Goal: Task Accomplishment & Management: Manage account settings

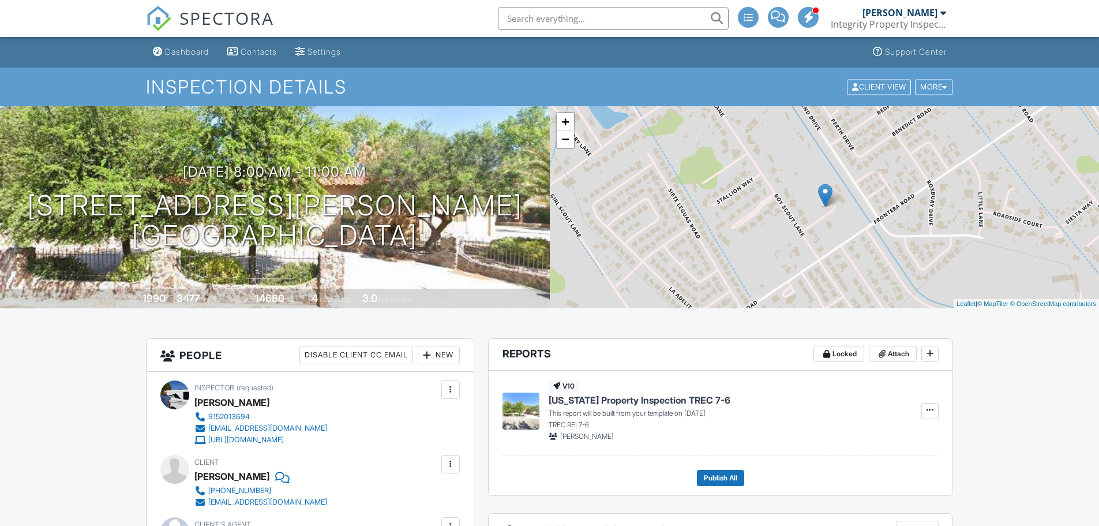
click at [179, 52] on div "Dashboard" at bounding box center [187, 52] width 44 height 10
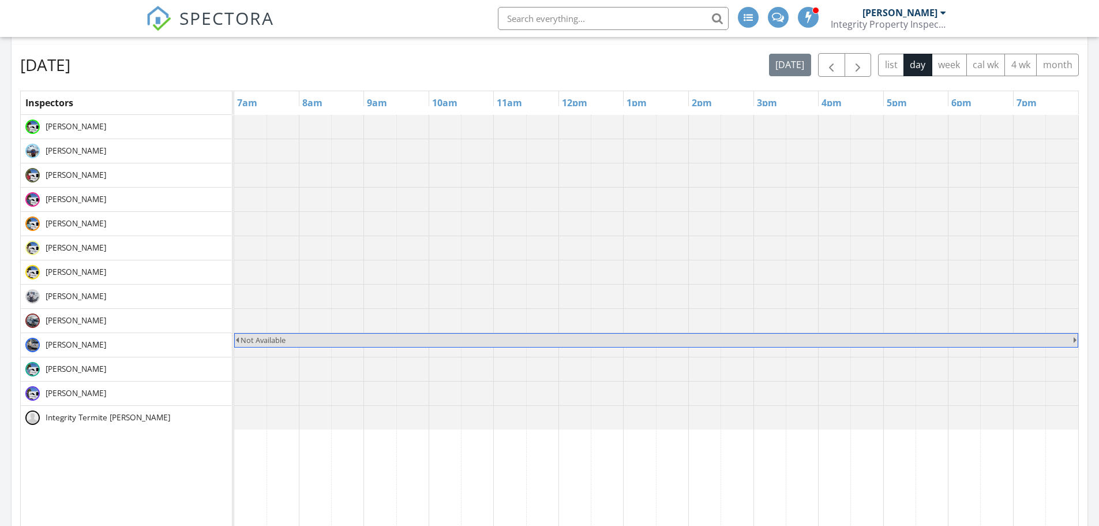
scroll to position [462, 0]
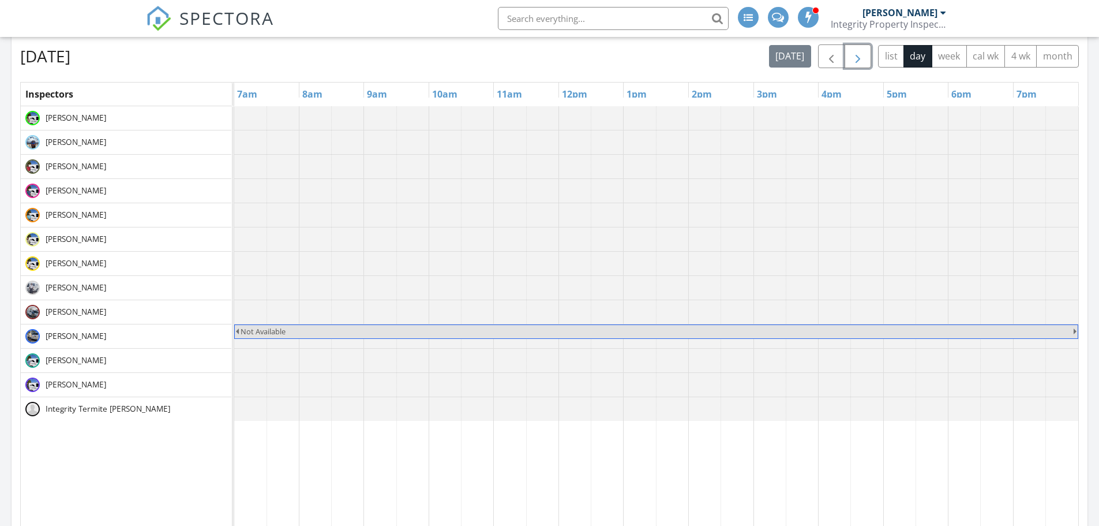
click at [857, 57] on span "button" at bounding box center [858, 57] width 14 height 14
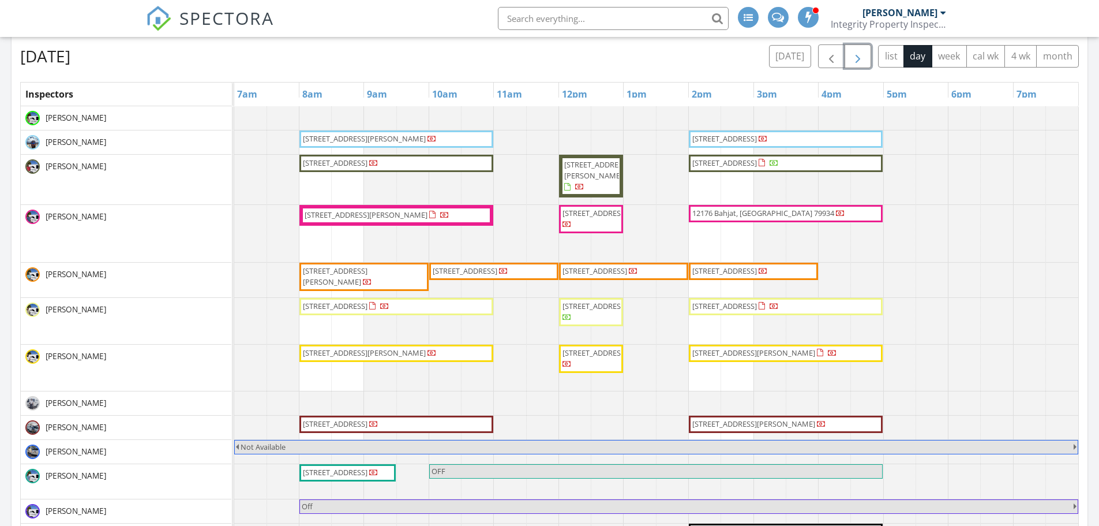
click at [855, 58] on span "button" at bounding box center [858, 57] width 14 height 14
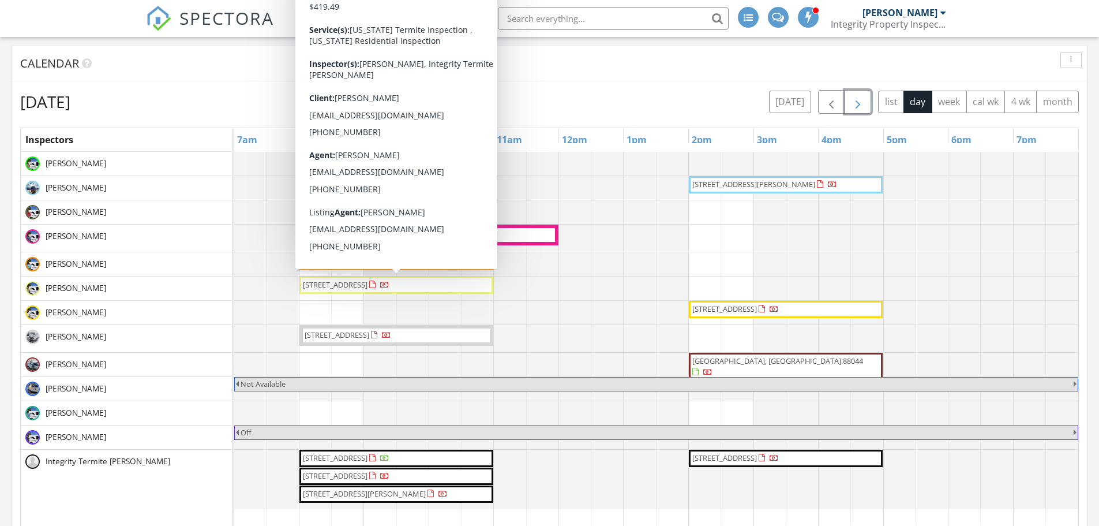
scroll to position [346, 0]
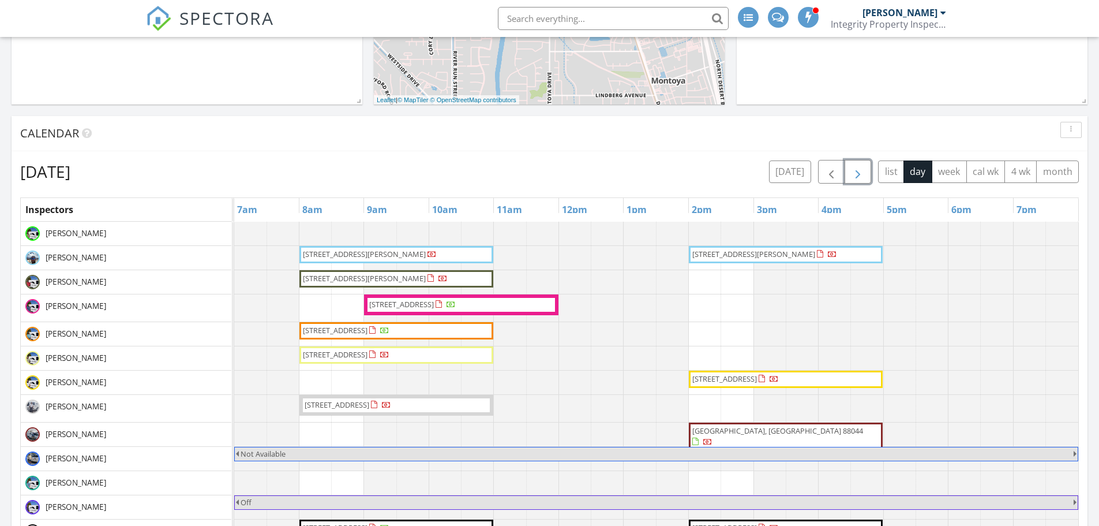
click at [434, 302] on span "[STREET_ADDRESS]" at bounding box center [401, 304] width 65 height 10
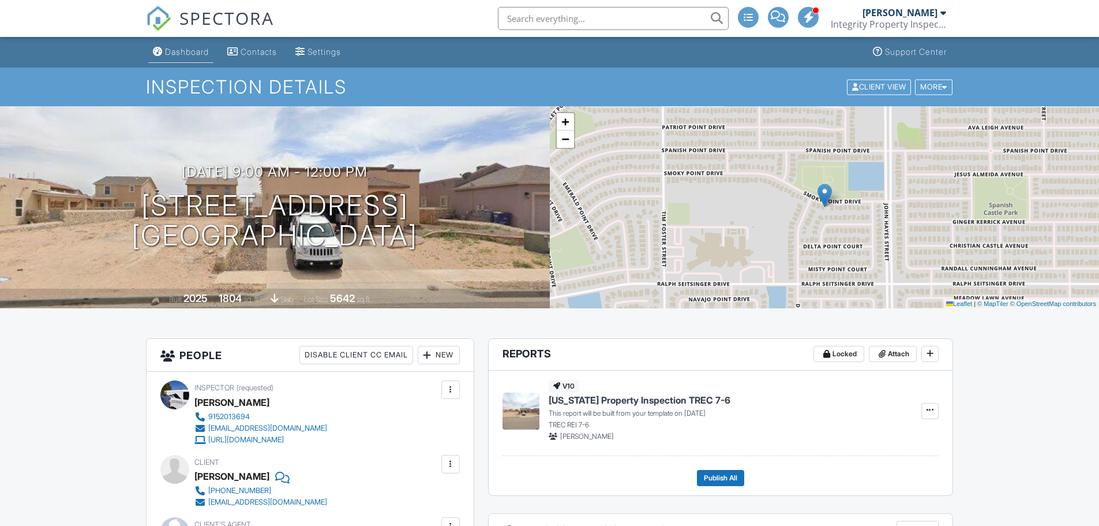
click at [190, 50] on div "Dashboard" at bounding box center [187, 52] width 44 height 10
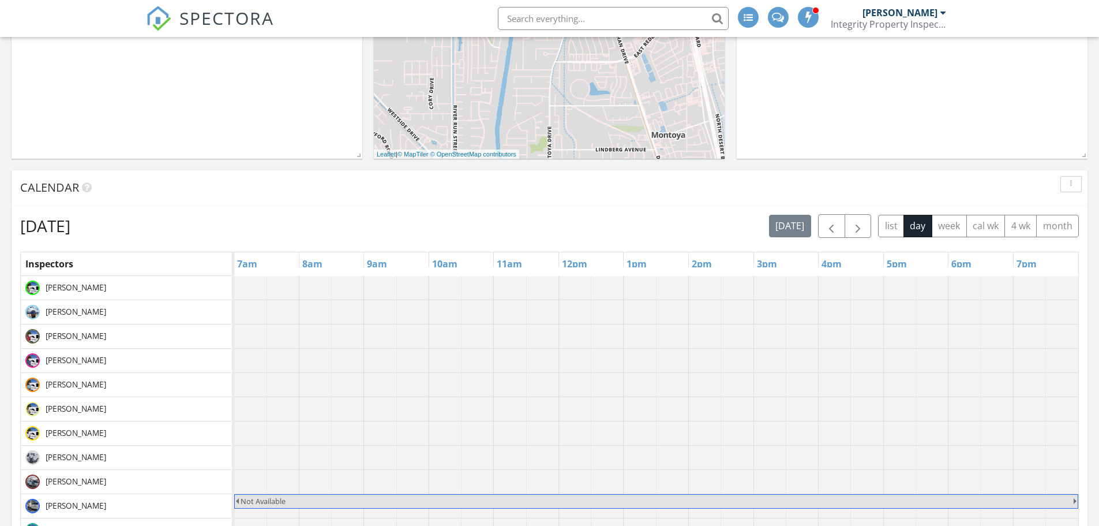
scroll to position [462, 0]
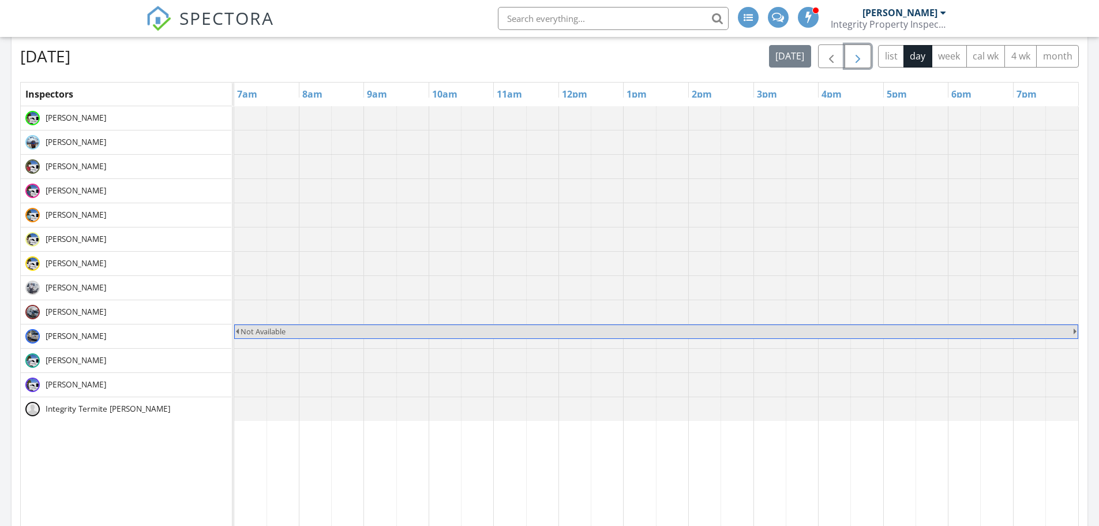
click at [858, 57] on span "button" at bounding box center [858, 57] width 14 height 14
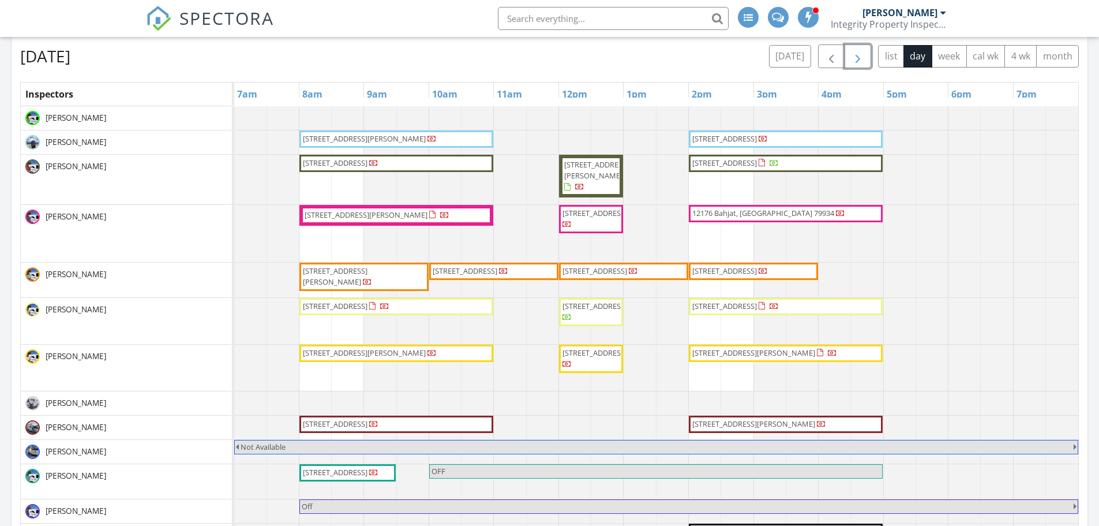
click at [377, 214] on span "509 Leslie Ward Ct, El Paso 79922" at bounding box center [366, 214] width 123 height 10
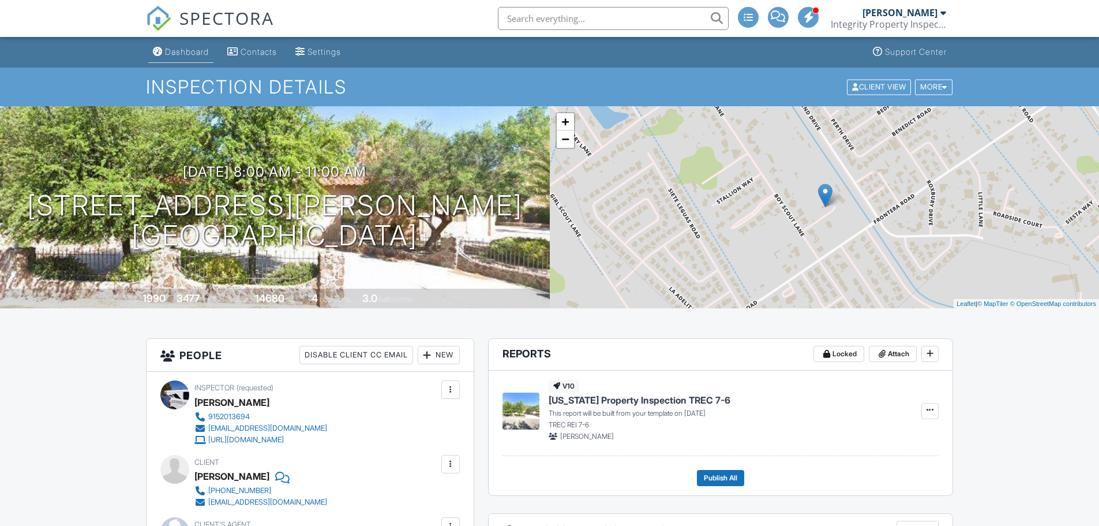
click at [182, 51] on div "Dashboard" at bounding box center [187, 52] width 44 height 10
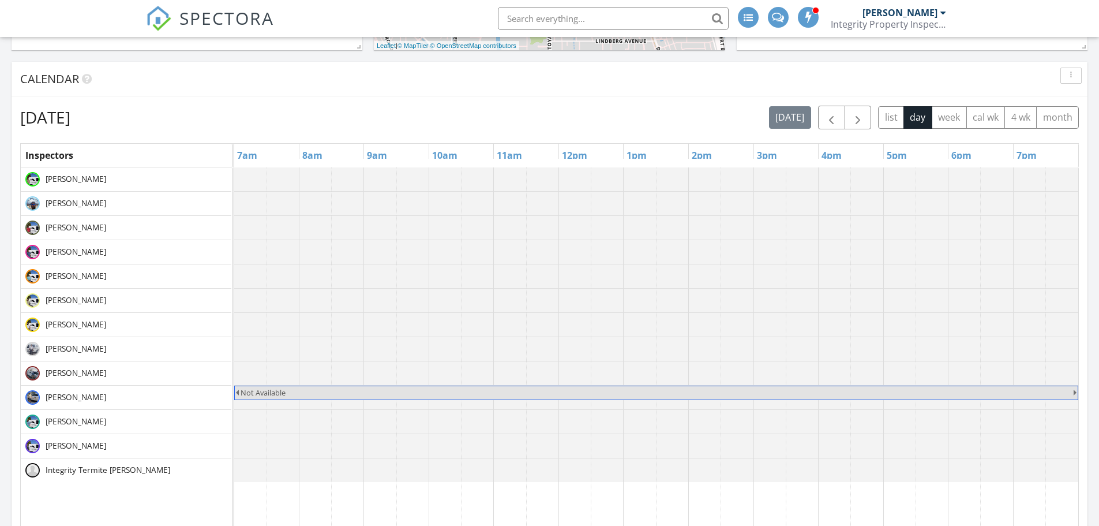
scroll to position [404, 0]
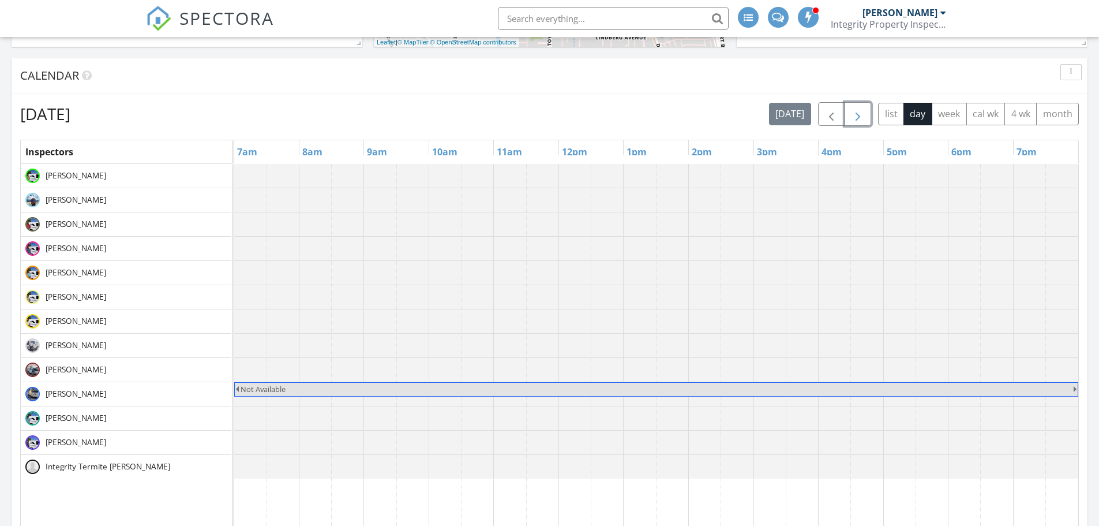
click at [860, 114] on span "button" at bounding box center [858, 114] width 14 height 14
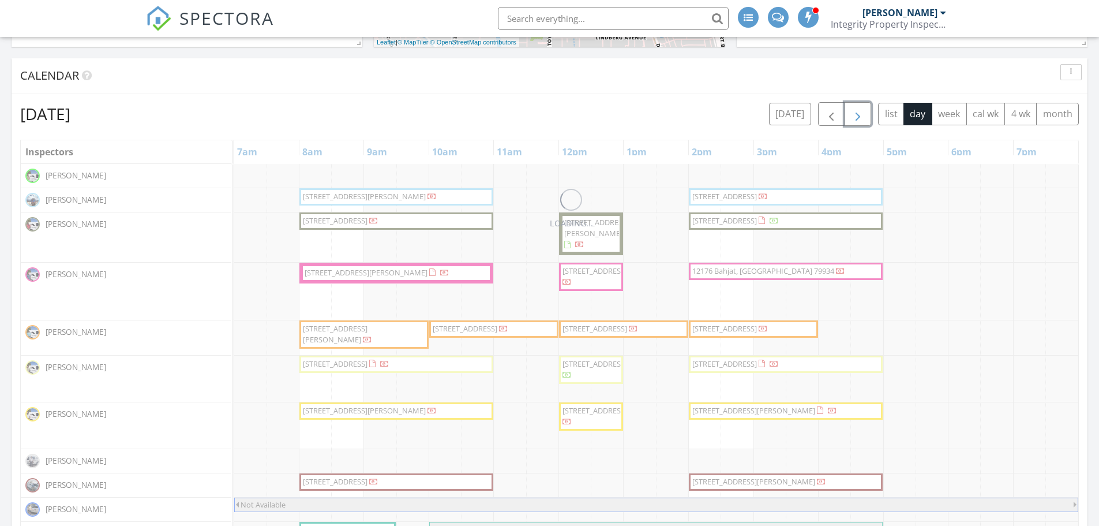
click at [860, 114] on span "button" at bounding box center [858, 114] width 14 height 14
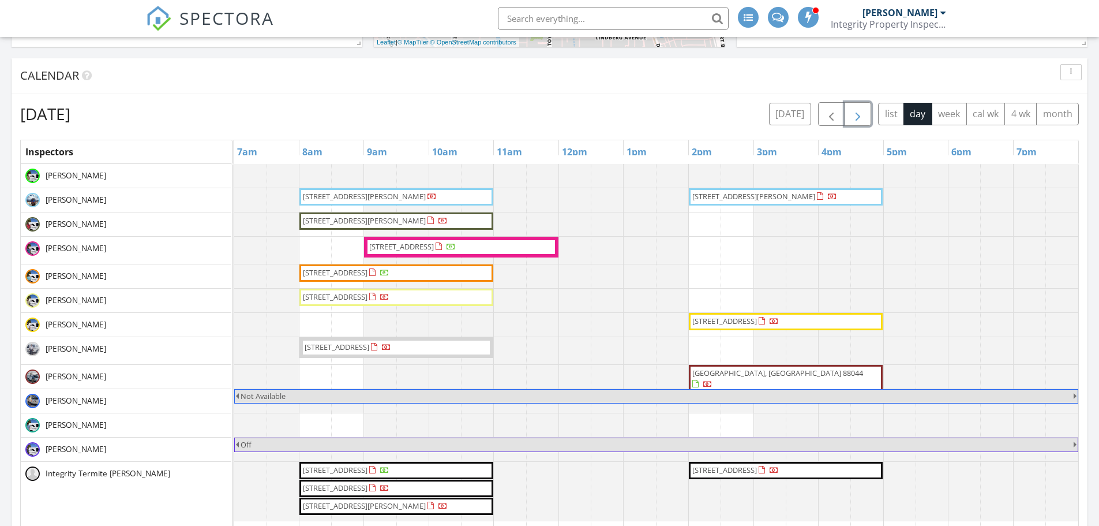
click at [421, 245] on span "14406 Smokey Point Dr, El Paso 79938" at bounding box center [401, 246] width 65 height 10
click at [829, 110] on span "button" at bounding box center [832, 114] width 14 height 14
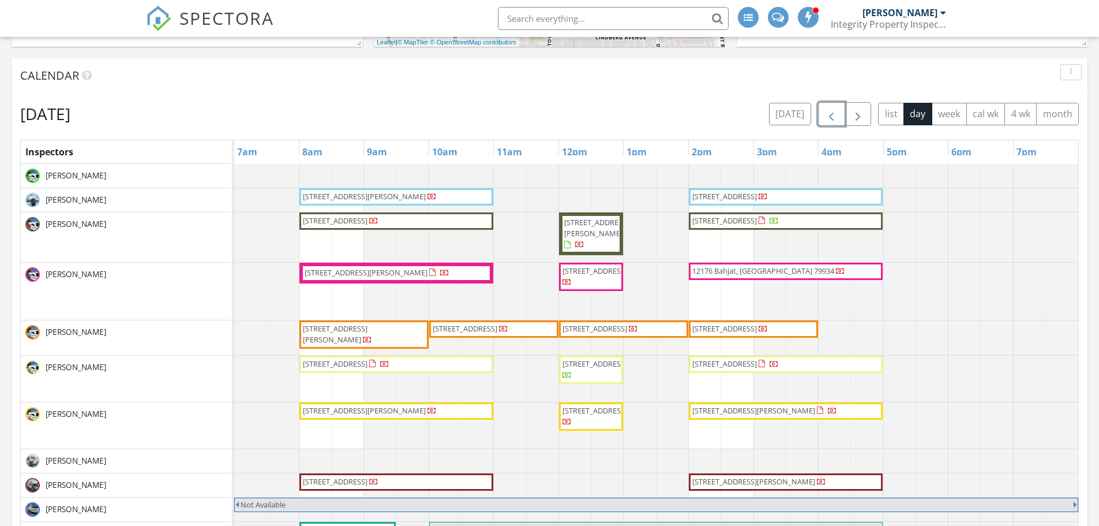
click at [584, 276] on span "13340 Emerald Glass Dr, Horizon City 79928" at bounding box center [595, 270] width 65 height 10
drag, startPoint x: 628, startPoint y: 369, endPoint x: 585, endPoint y: 371, distance: 43.9
click at [585, 369] on span "6608 Los Altos Dr, El Paso 79912" at bounding box center [595, 363] width 65 height 10
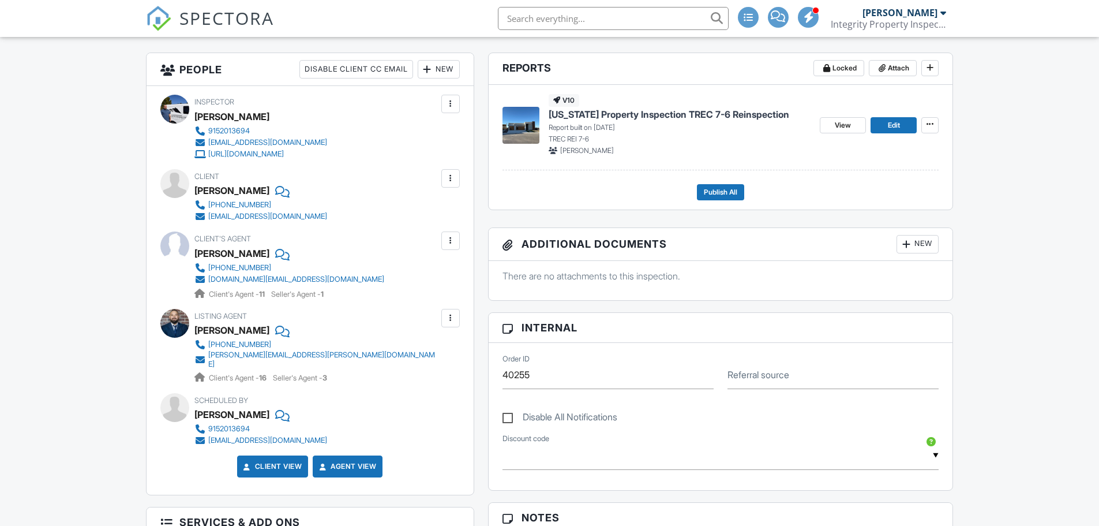
scroll to position [231, 0]
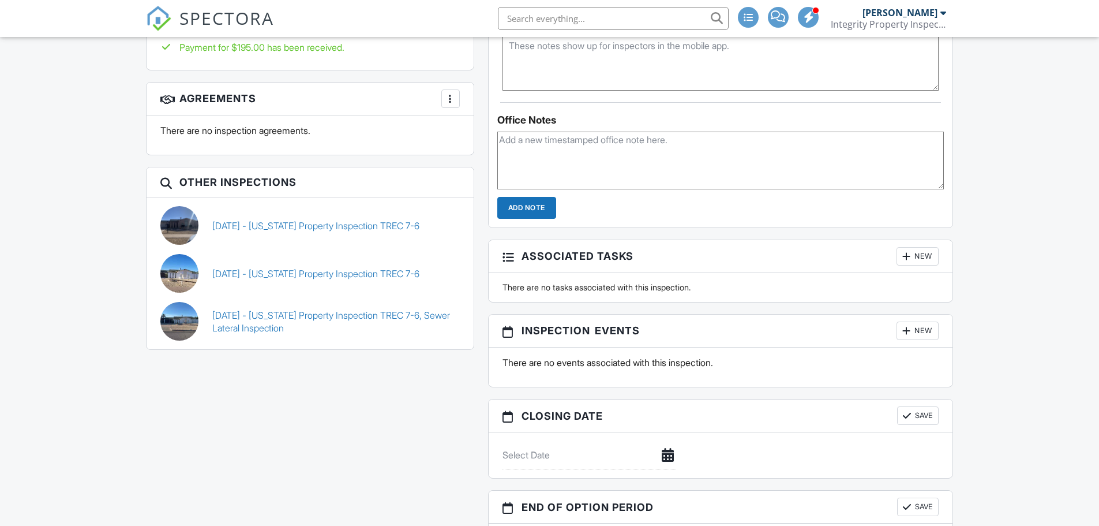
scroll to position [923, 0]
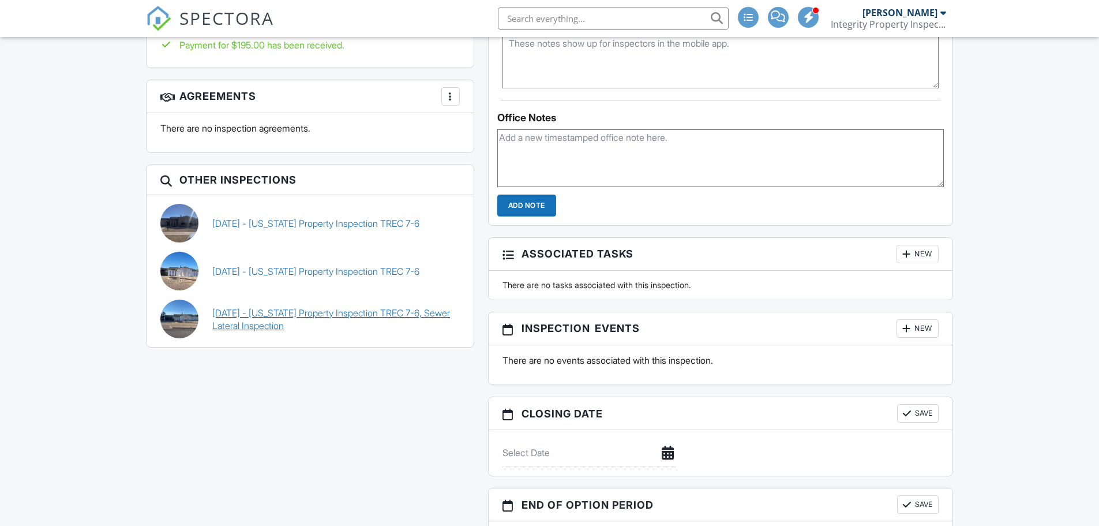
click at [248, 313] on link "09/11/2025 - Texas Property Inspection TREC 7-6, Sewer Lateral Inspection" at bounding box center [336, 319] width 248 height 26
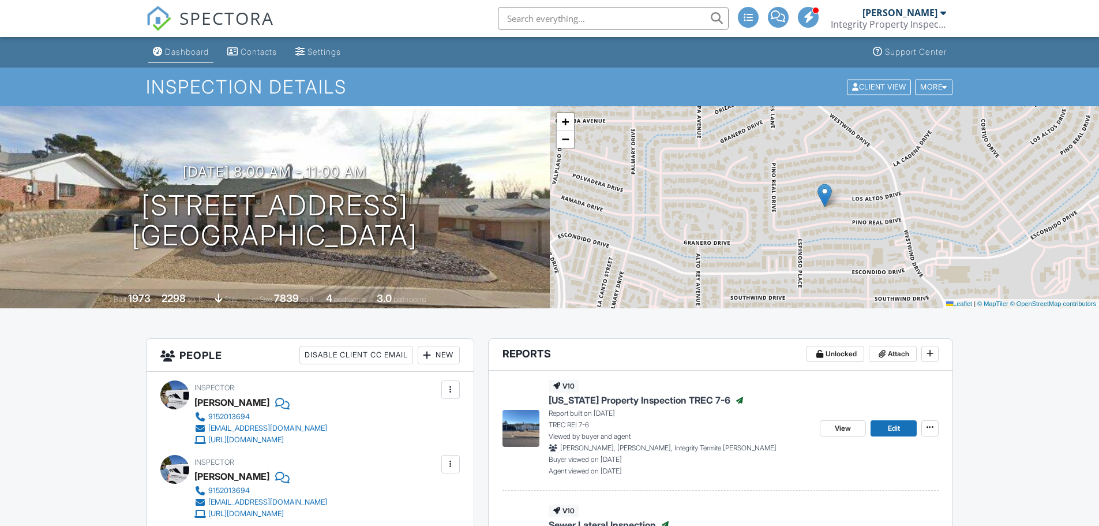
click at [171, 53] on div "Dashboard" at bounding box center [187, 52] width 44 height 10
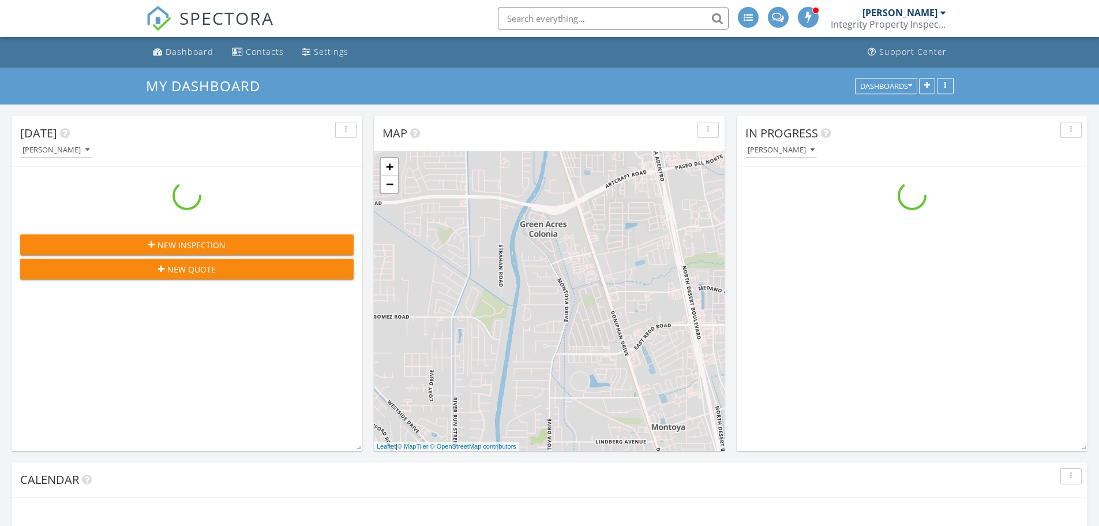
scroll to position [1068, 1117]
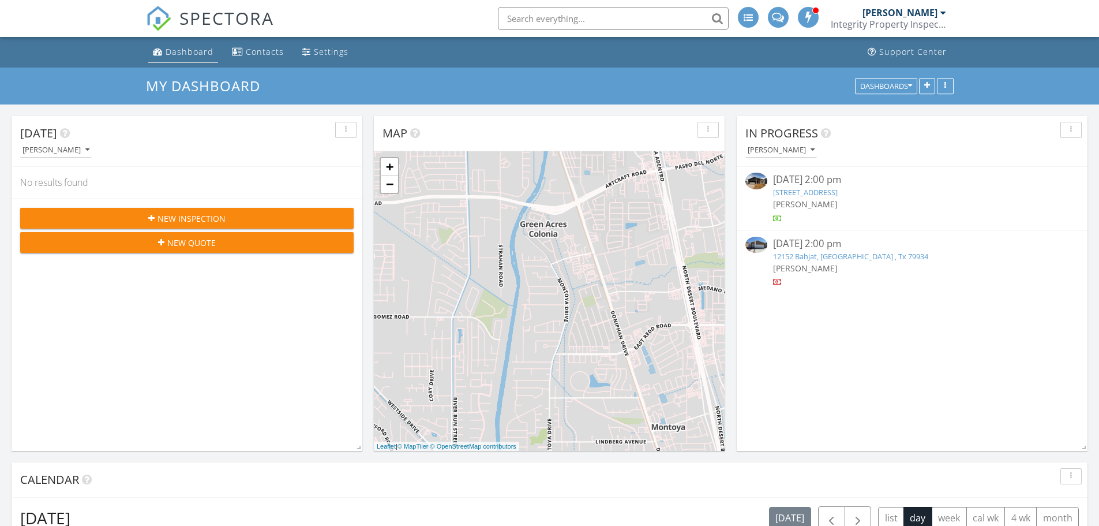
click at [193, 51] on div "Dashboard" at bounding box center [190, 51] width 48 height 11
click at [188, 51] on div "Dashboard" at bounding box center [190, 51] width 48 height 11
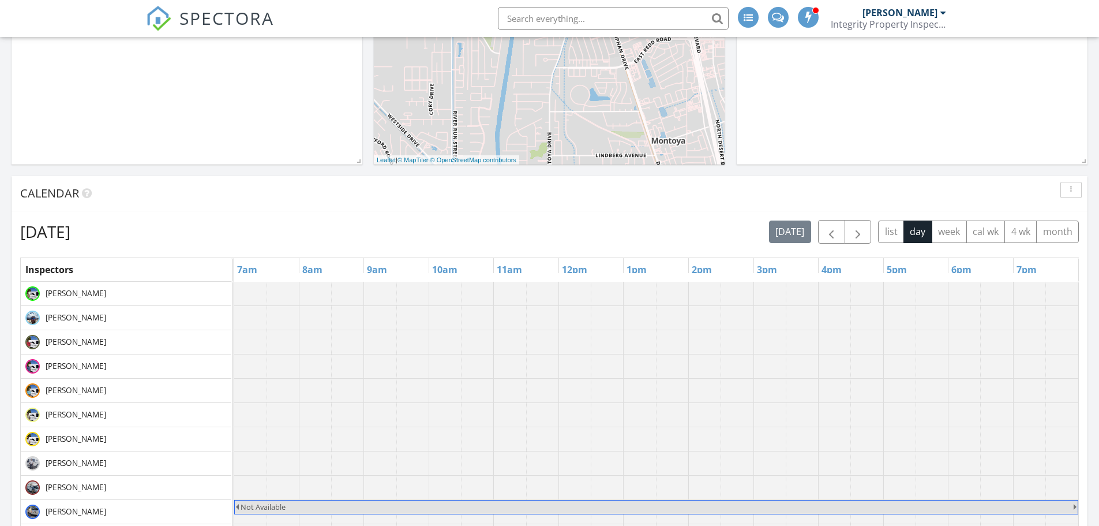
scroll to position [289, 0]
click at [866, 229] on button "button" at bounding box center [858, 230] width 27 height 24
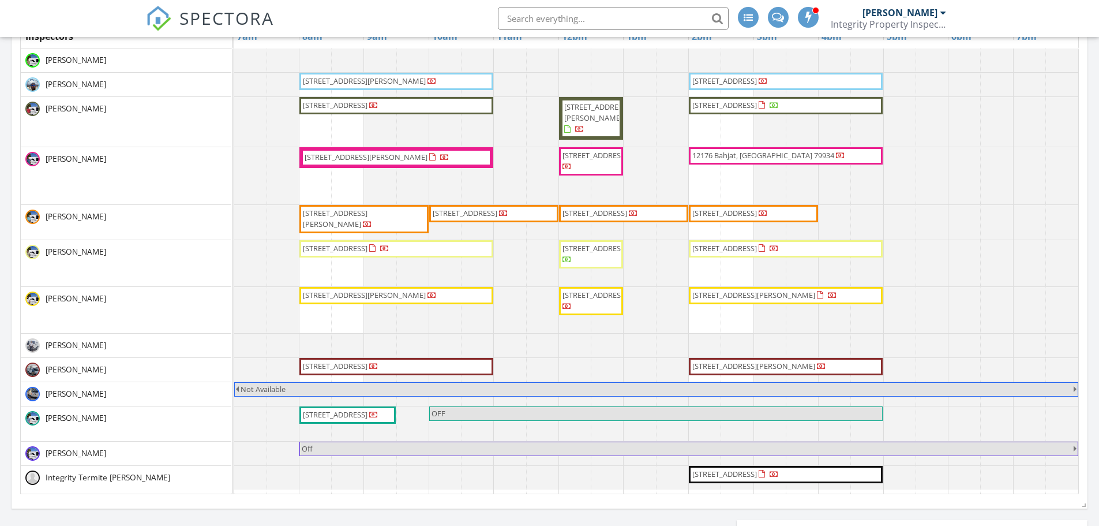
scroll to position [462, 0]
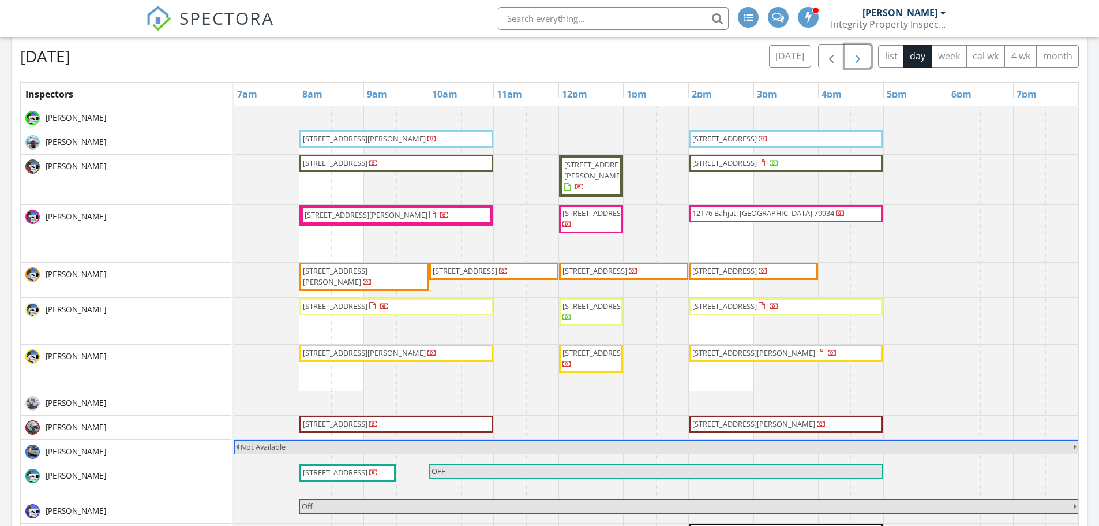
click at [383, 216] on span "[STREET_ADDRESS][PERSON_NAME]" at bounding box center [366, 214] width 123 height 10
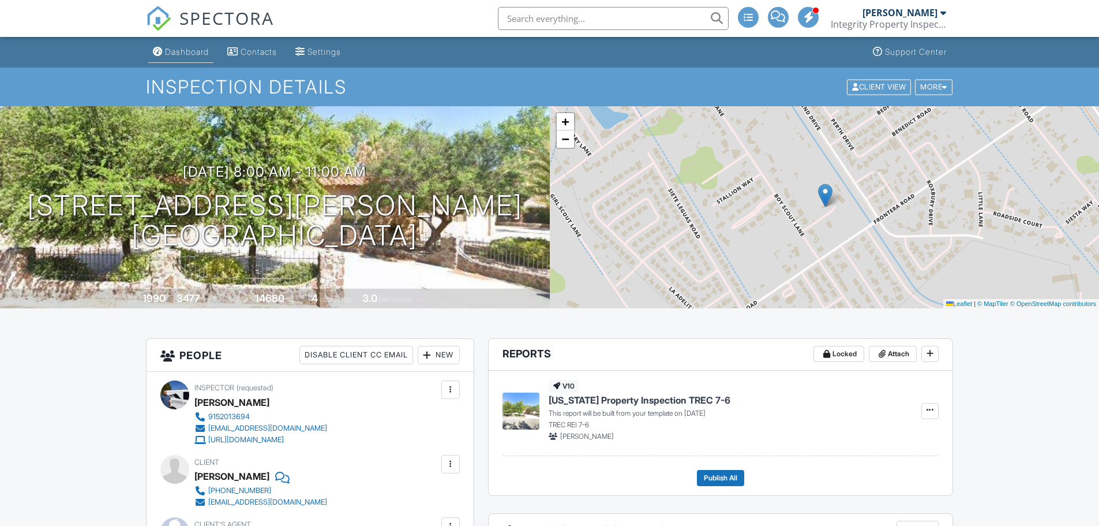
click at [167, 49] on div "Dashboard" at bounding box center [187, 52] width 44 height 10
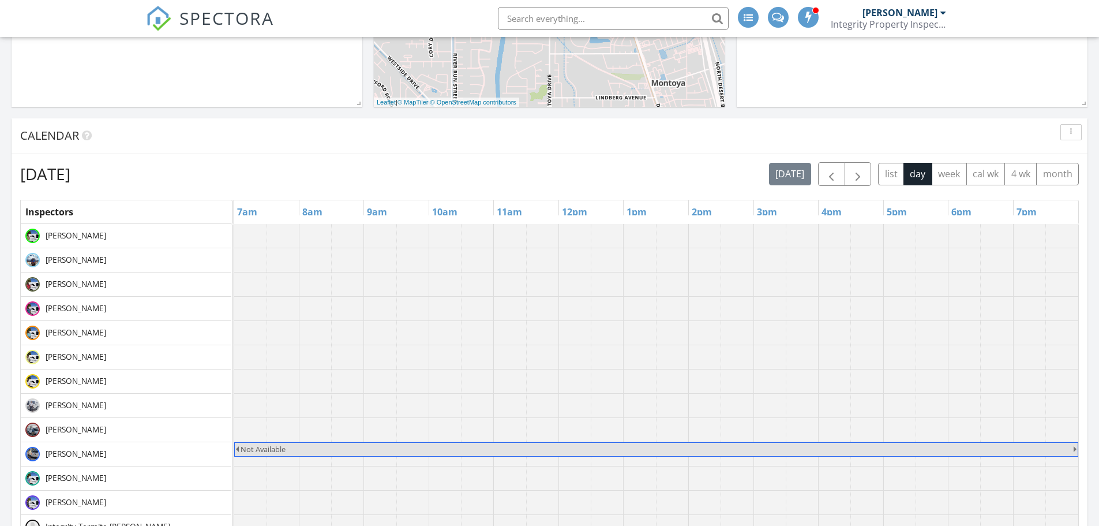
scroll to position [404, 0]
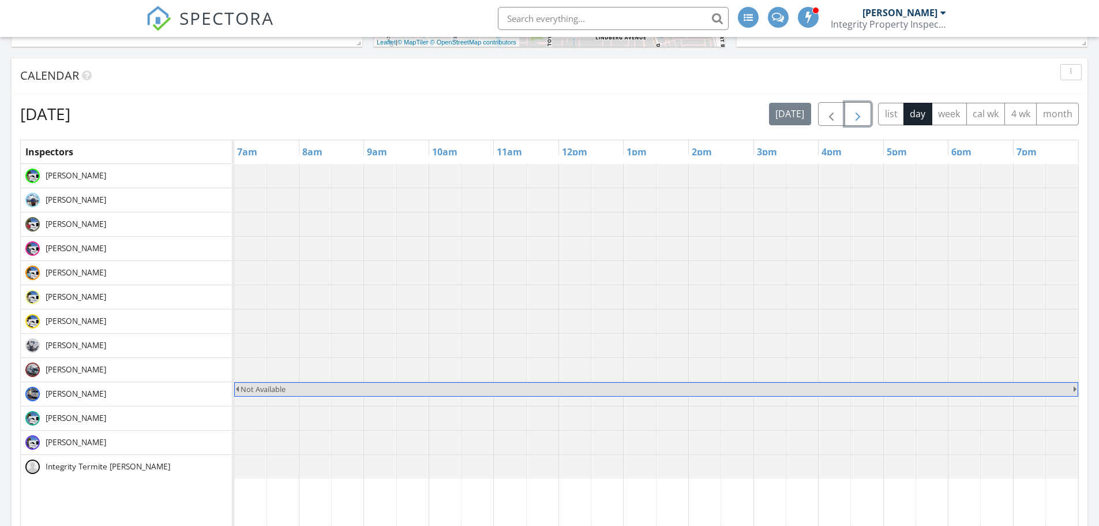
click at [864, 115] on span "button" at bounding box center [858, 114] width 14 height 14
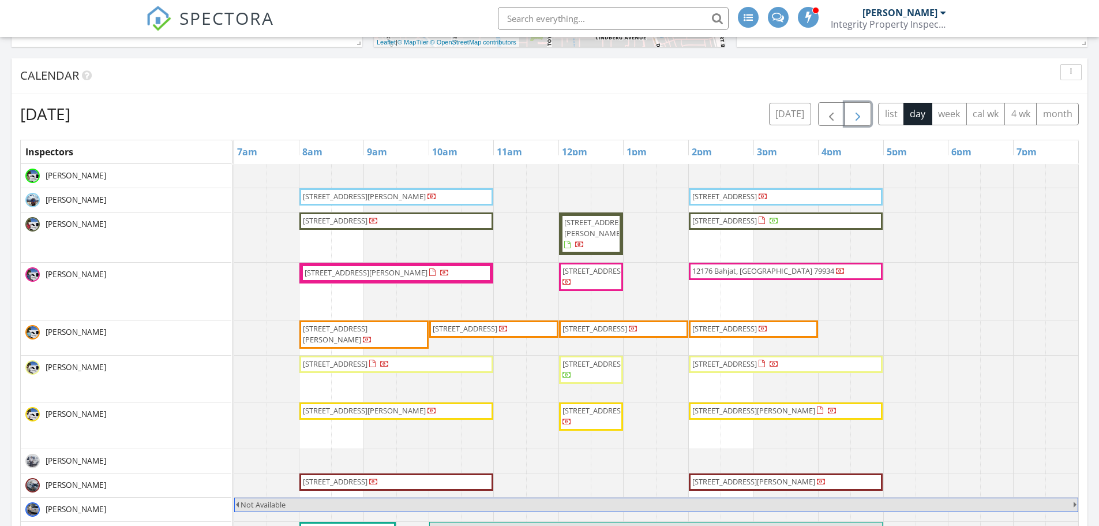
click at [594, 369] on span "[STREET_ADDRESS]" at bounding box center [595, 363] width 65 height 10
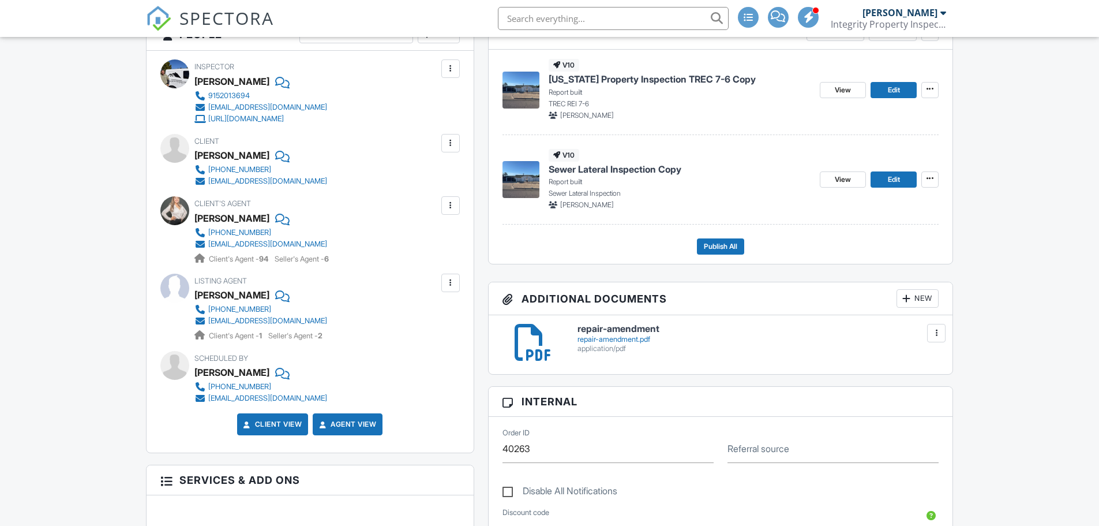
scroll to position [346, 0]
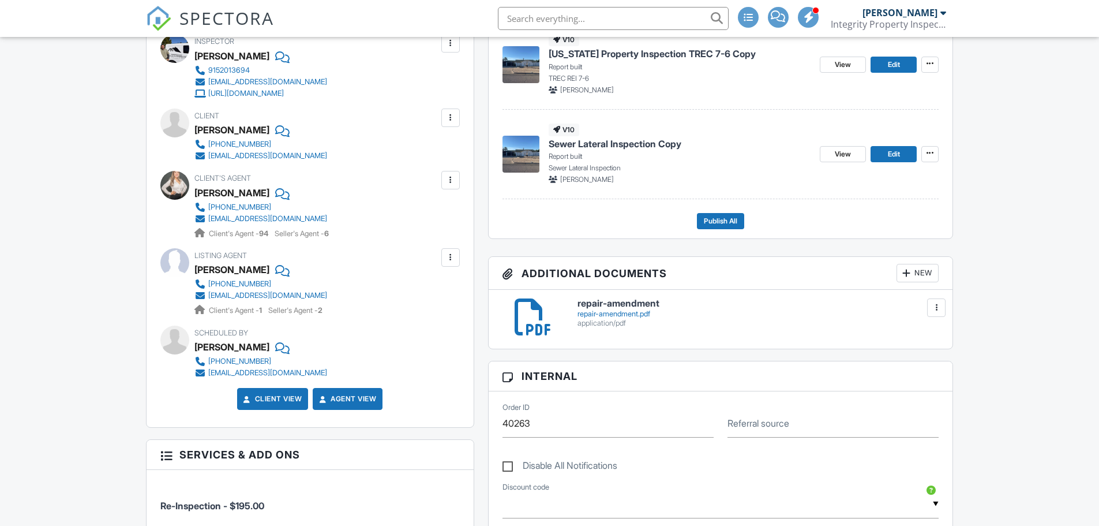
click at [610, 306] on h6 "repair-amendment" at bounding box center [759, 303] width 362 height 10
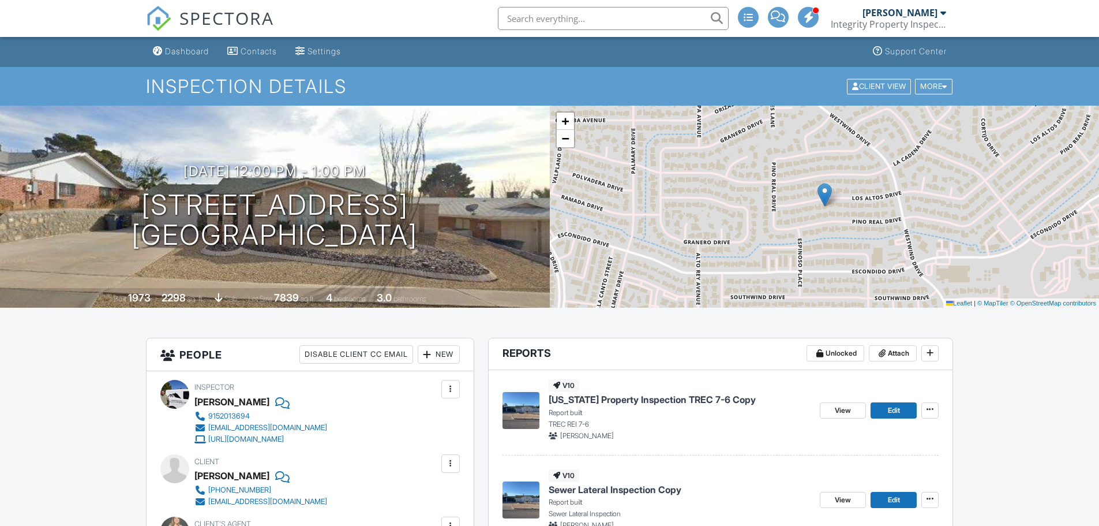
scroll to position [0, 0]
click at [184, 50] on div "Dashboard" at bounding box center [187, 52] width 44 height 10
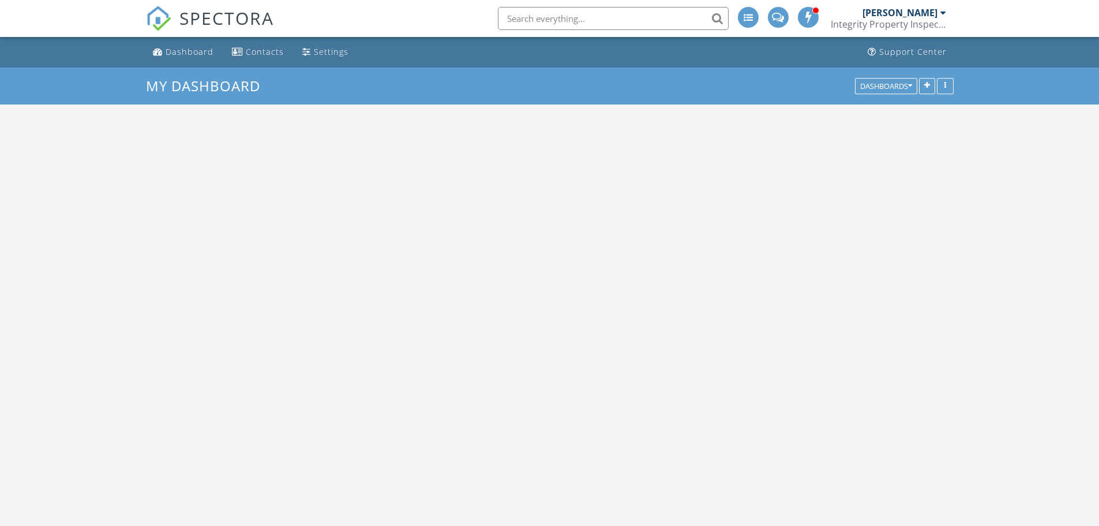
scroll to position [1068, 1117]
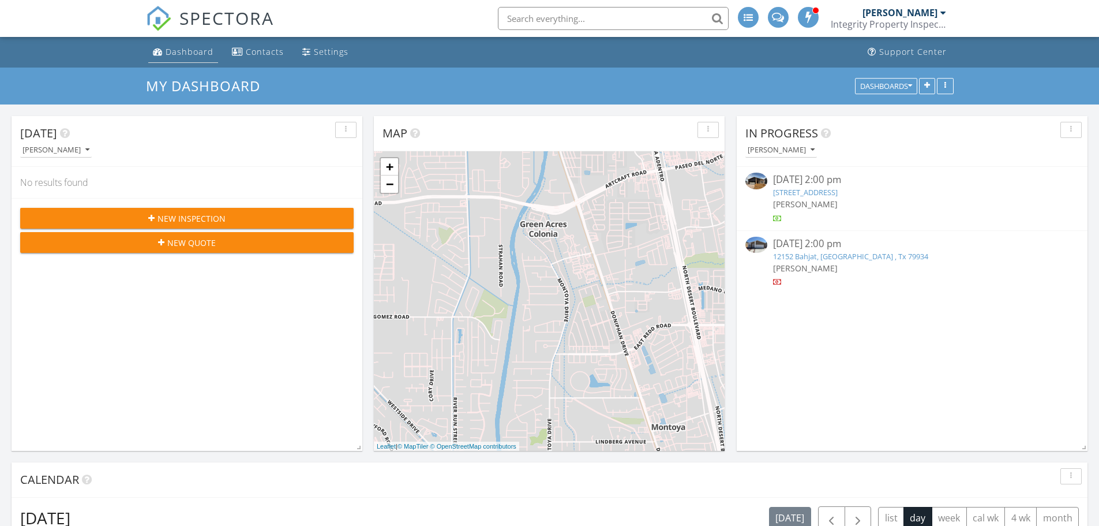
click at [189, 51] on div "Dashboard" at bounding box center [190, 51] width 48 height 11
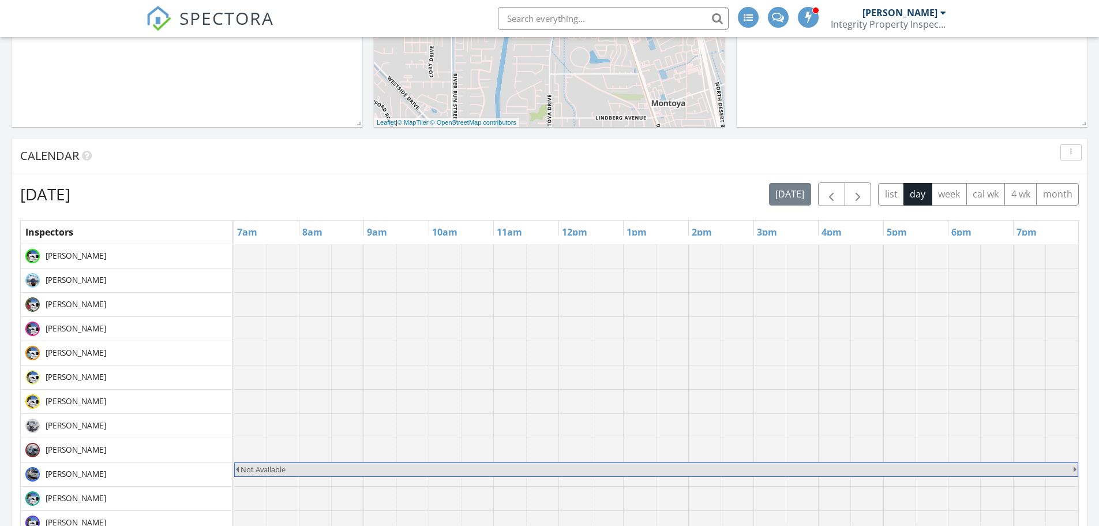
scroll to position [346, 0]
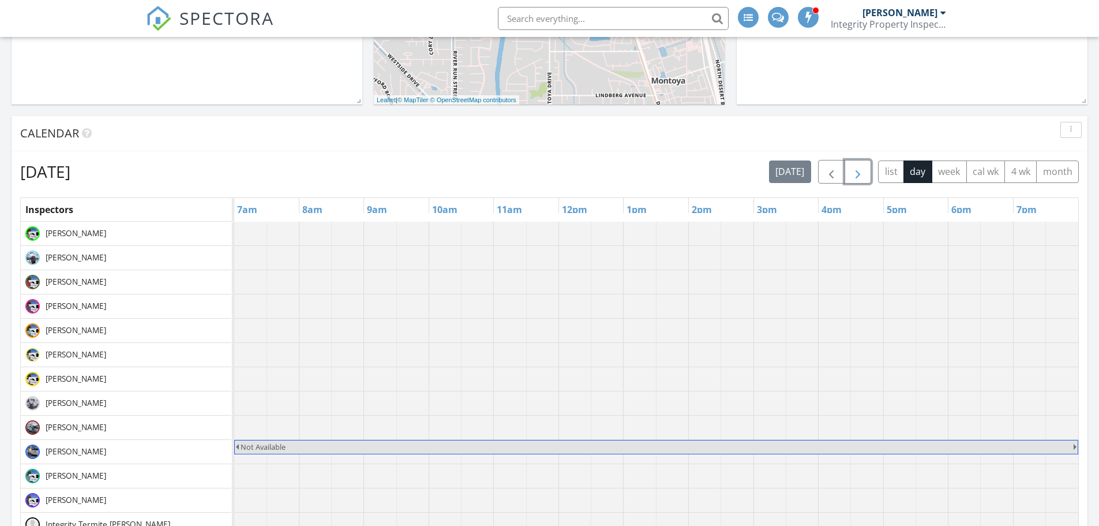
click at [860, 171] on span "button" at bounding box center [858, 172] width 14 height 14
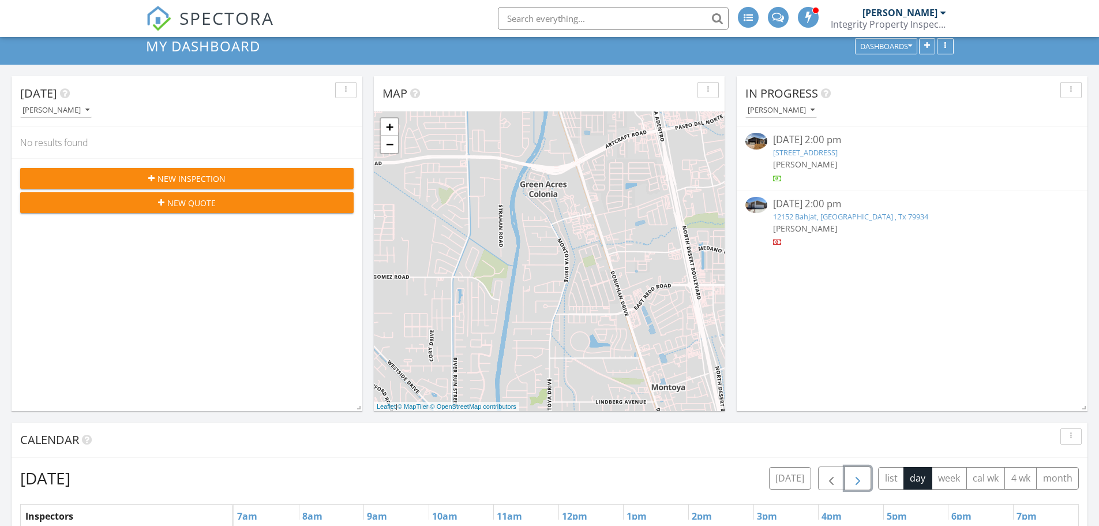
scroll to position [0, 0]
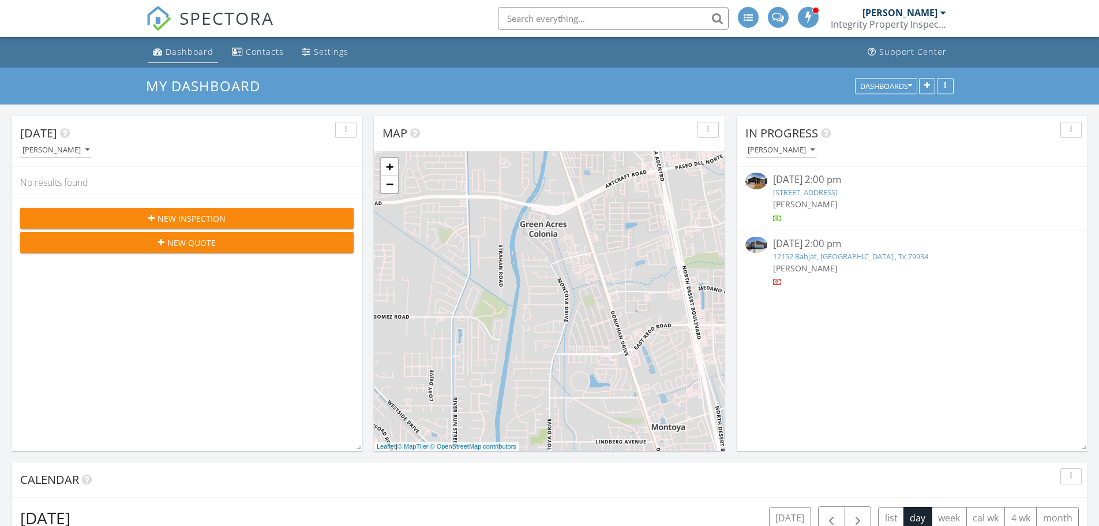
click at [184, 53] on div "Dashboard" at bounding box center [190, 51] width 48 height 11
click at [180, 52] on div "Dashboard" at bounding box center [190, 51] width 48 height 11
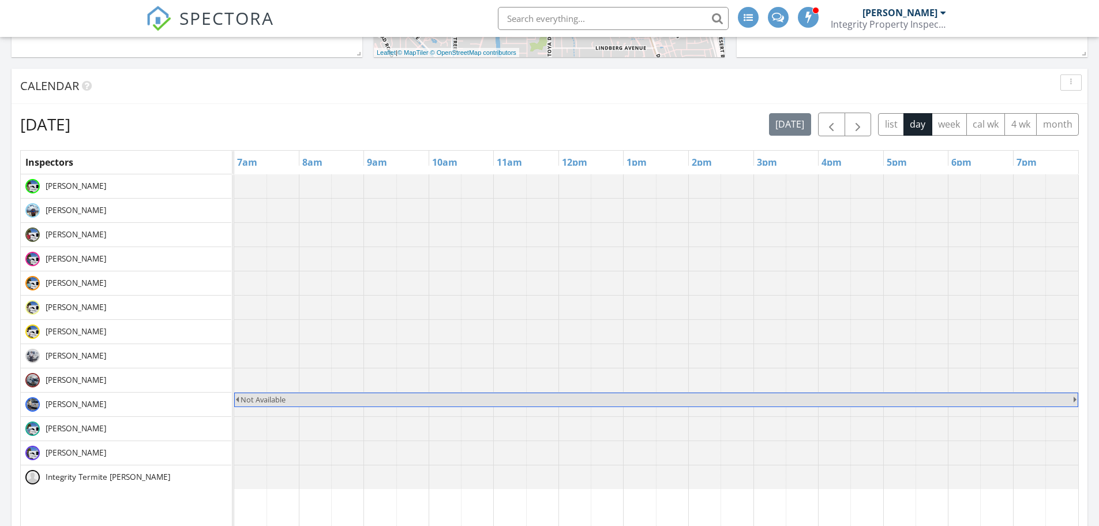
scroll to position [404, 0]
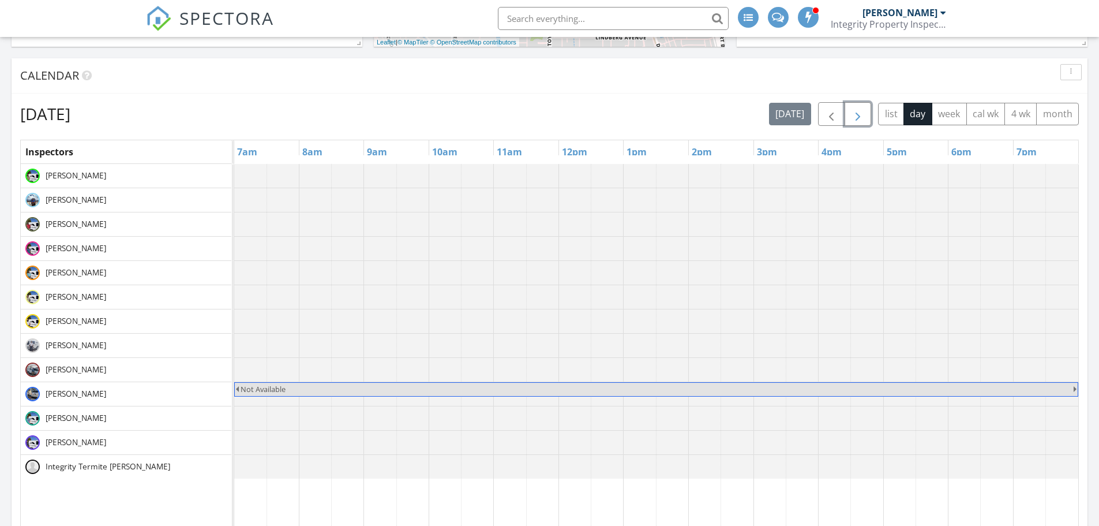
click at [862, 115] on span "button" at bounding box center [858, 114] width 14 height 14
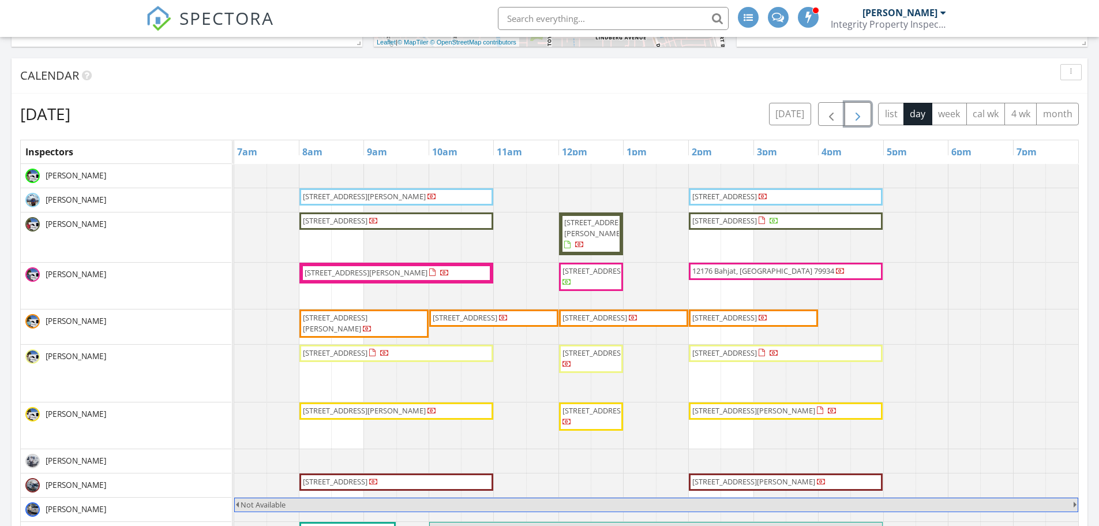
click at [599, 276] on span "[STREET_ADDRESS]" at bounding box center [595, 270] width 65 height 10
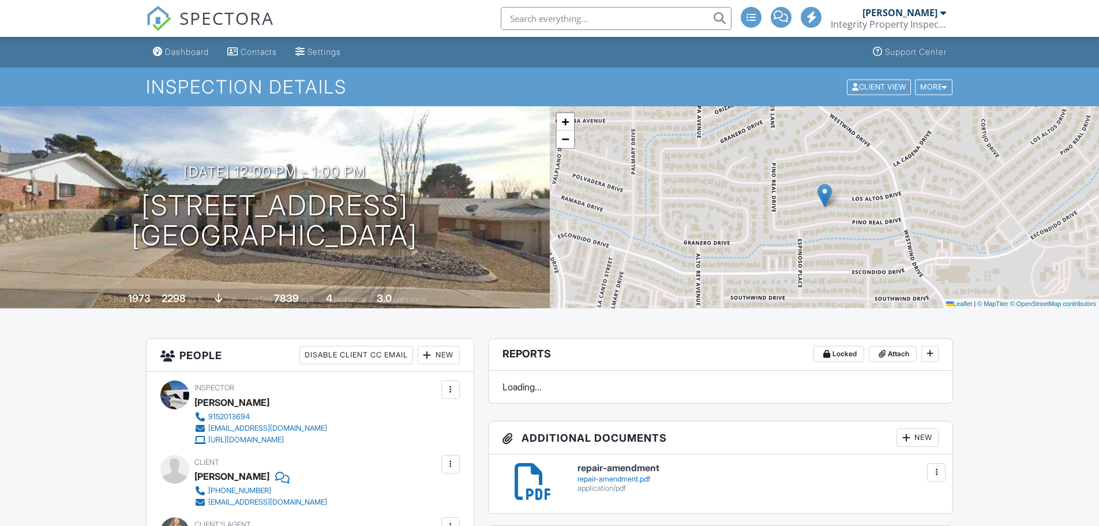
click at [605, 470] on h6 "repair-amendment" at bounding box center [759, 468] width 362 height 10
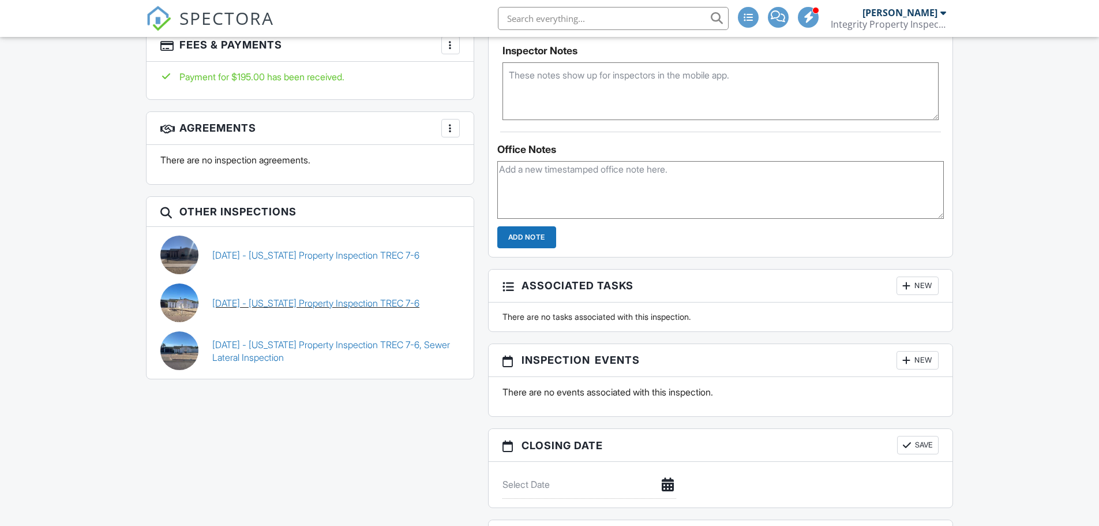
scroll to position [1039, 0]
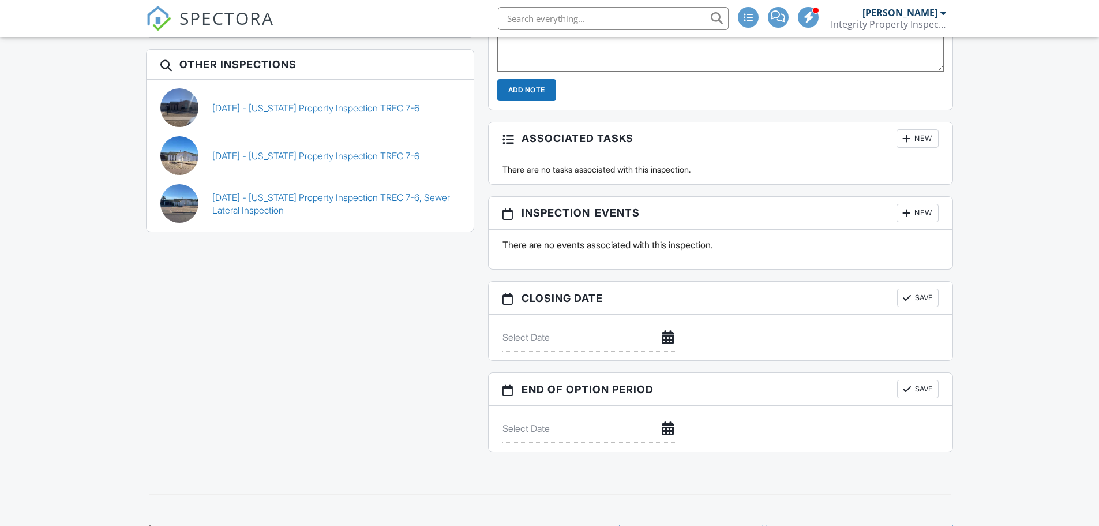
click at [249, 196] on link "[DATE] - [US_STATE] Property Inspection TREC 7-6, Sewer Lateral Inspection" at bounding box center [336, 204] width 248 height 26
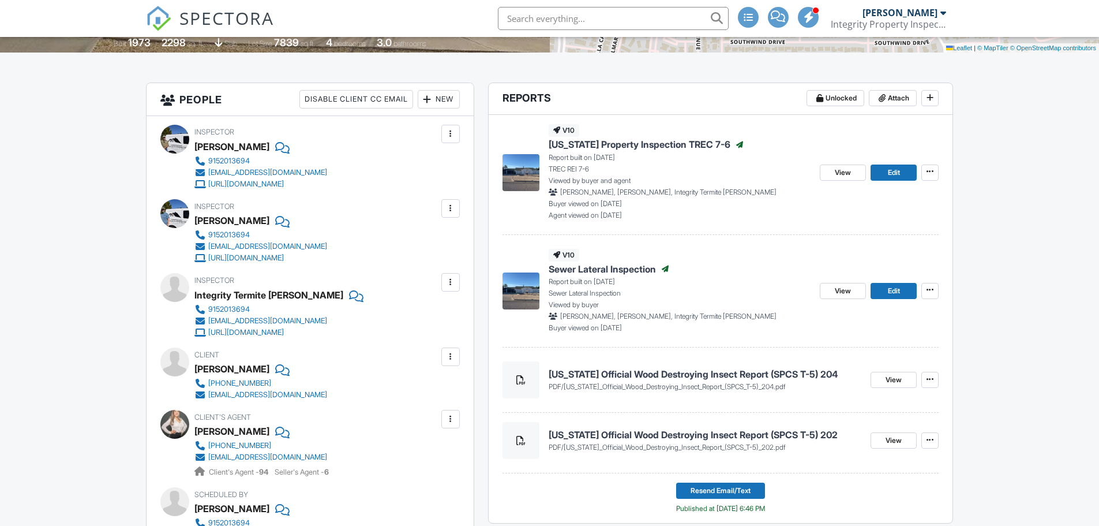
scroll to position [231, 0]
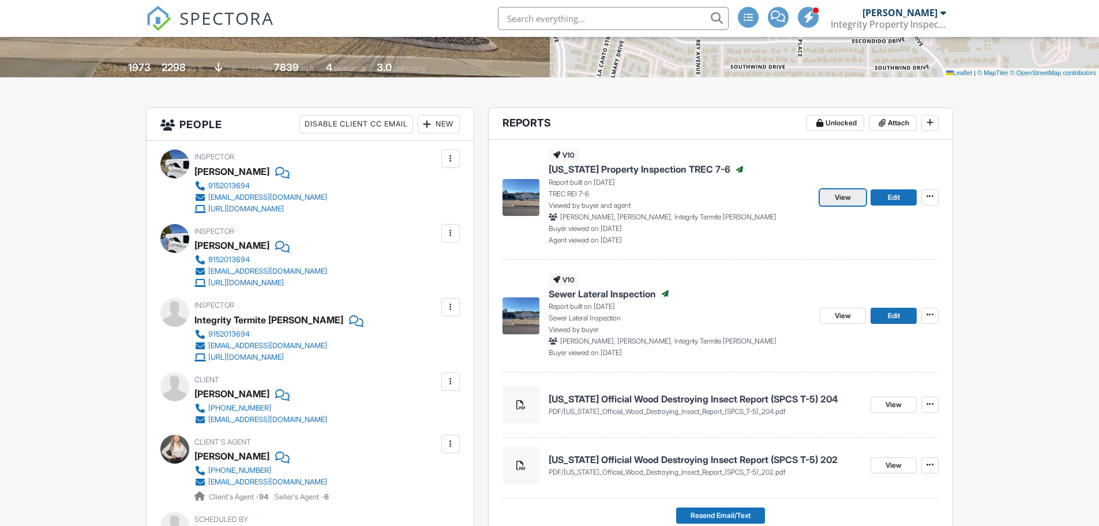
click at [846, 201] on span "View" at bounding box center [843, 198] width 16 height 12
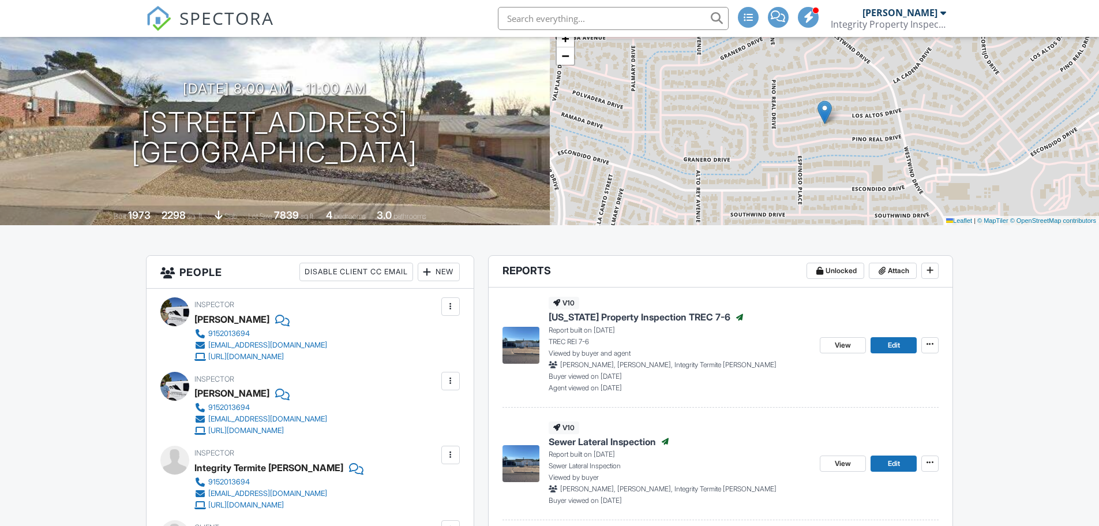
scroll to position [115, 0]
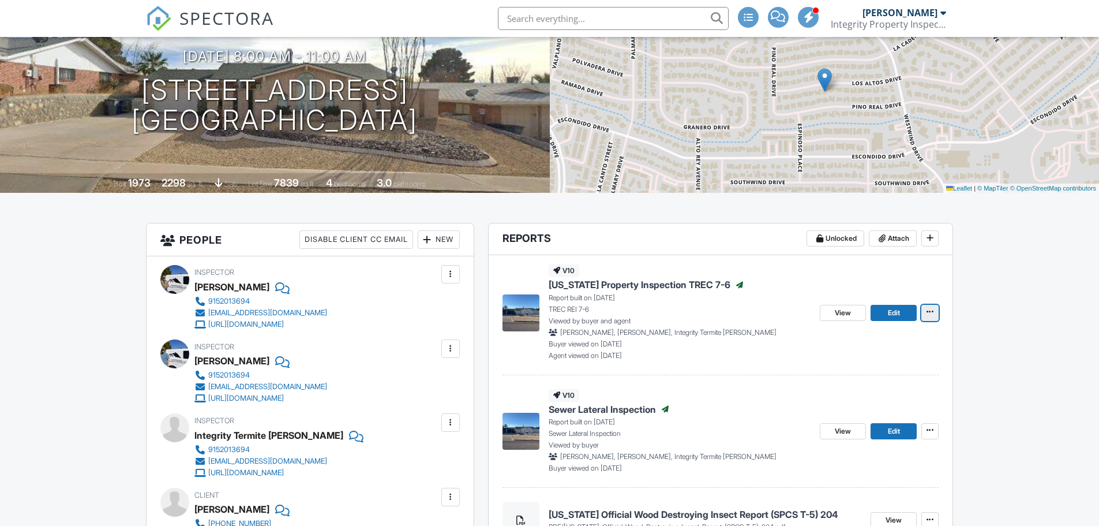
click at [931, 315] on icon at bounding box center [930, 312] width 7 height 8
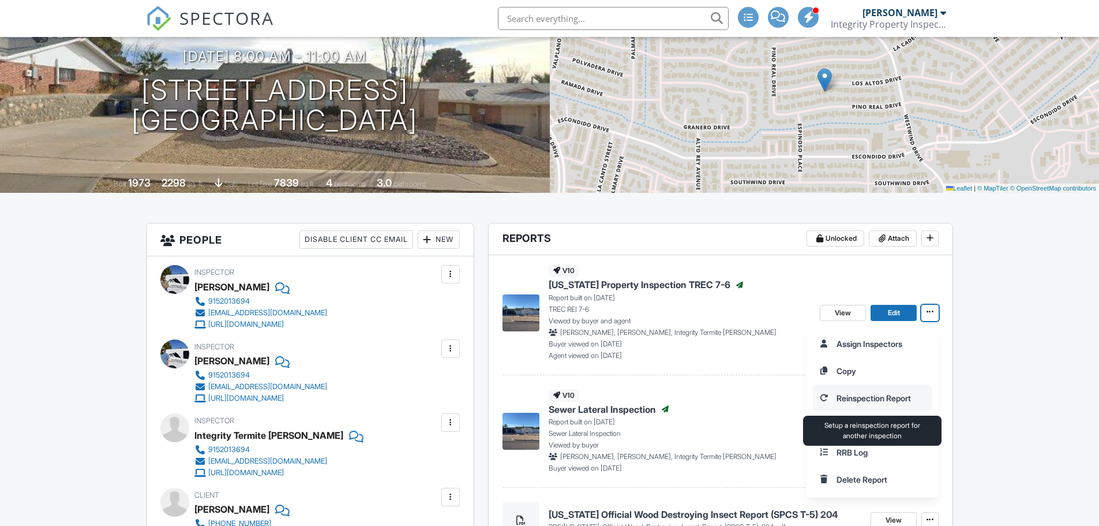
click at [880, 401] on input "Reinspection Report" at bounding box center [873, 398] width 118 height 26
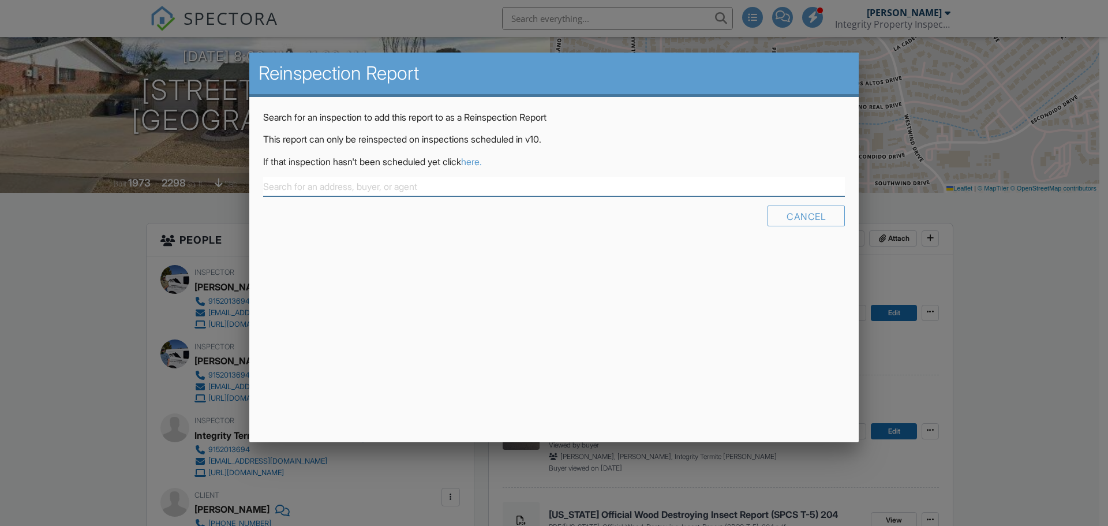
click at [284, 186] on input "text" at bounding box center [554, 186] width 582 height 19
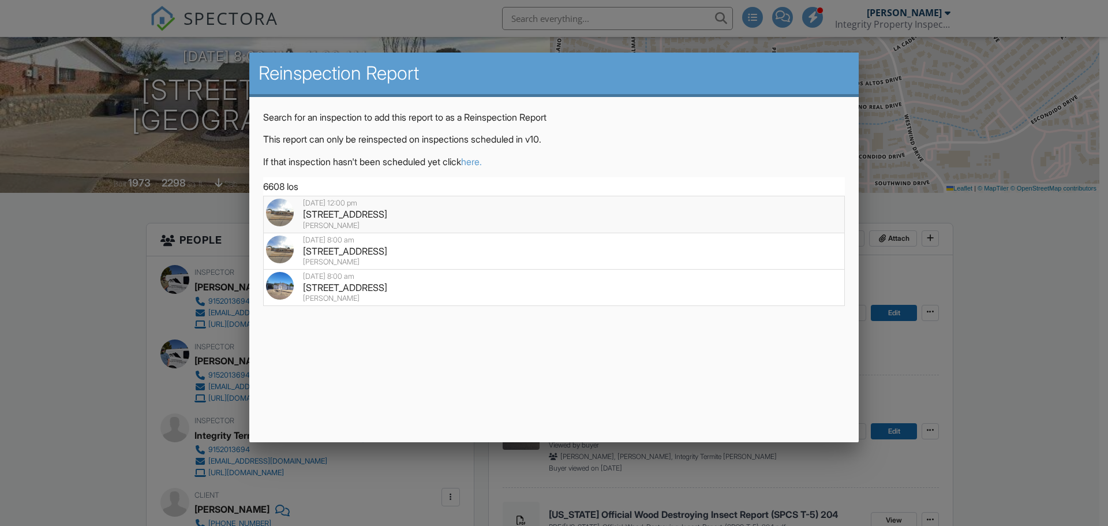
click at [332, 215] on div "6608 Los Altos Dr, El Paso, TX 79912" at bounding box center [554, 214] width 576 height 13
type input "6608 Los Altos Dr, El Paso, TX 79912"
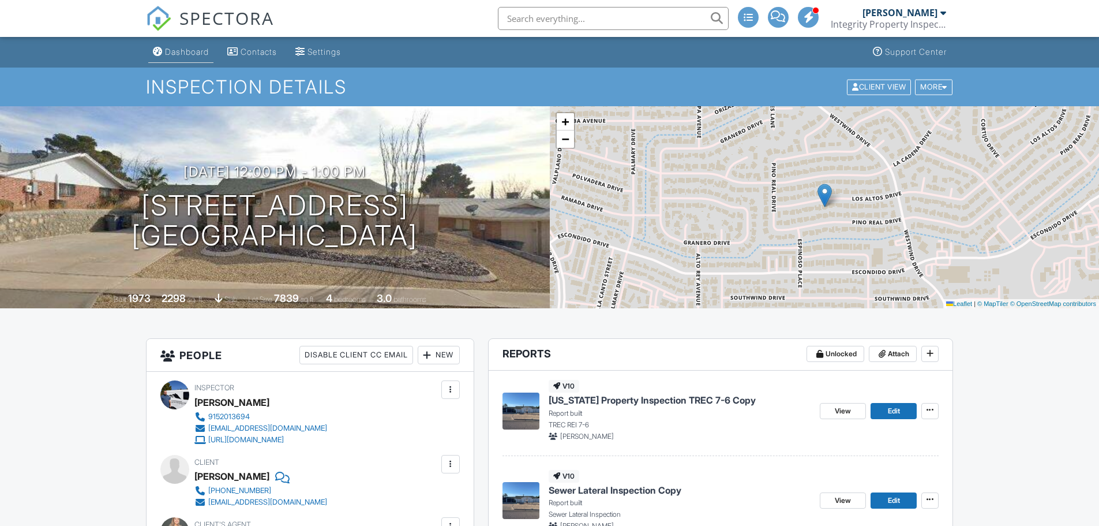
click at [179, 49] on div "Dashboard" at bounding box center [187, 52] width 44 height 10
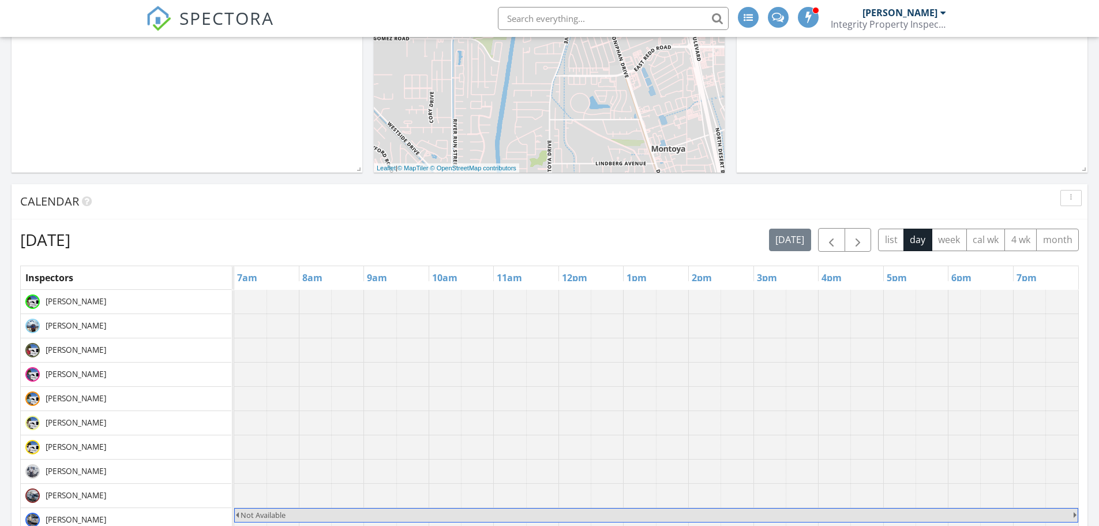
scroll to position [404, 0]
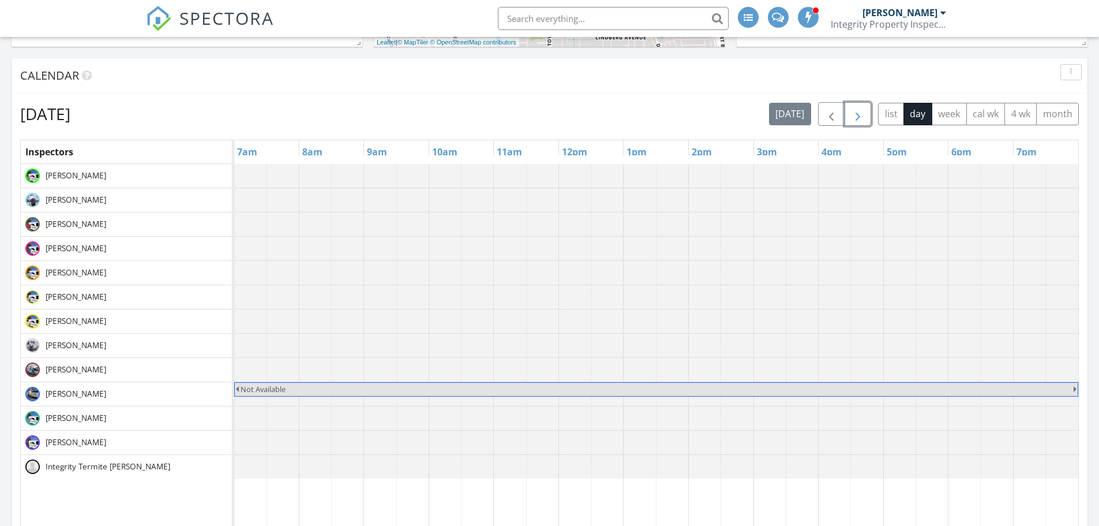
click at [858, 110] on span "button" at bounding box center [858, 114] width 14 height 14
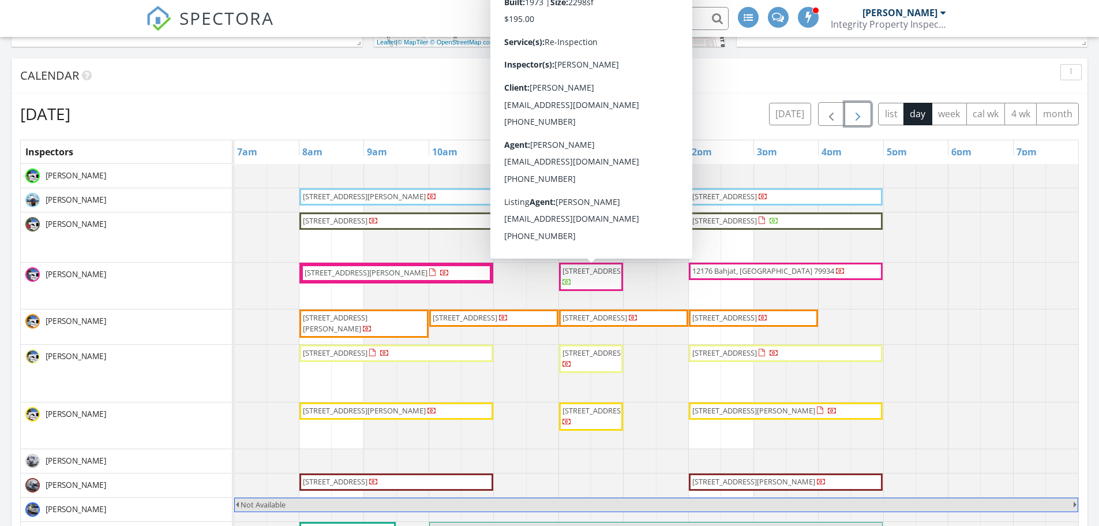
click at [589, 276] on span "6608 Los Altos Dr, El Paso 79912" at bounding box center [595, 270] width 65 height 10
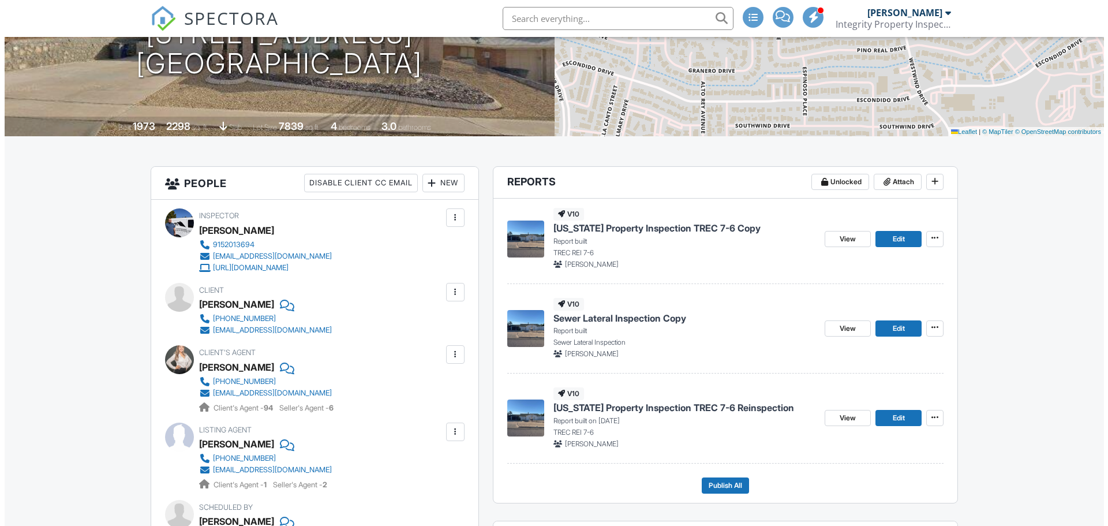
scroll to position [231, 0]
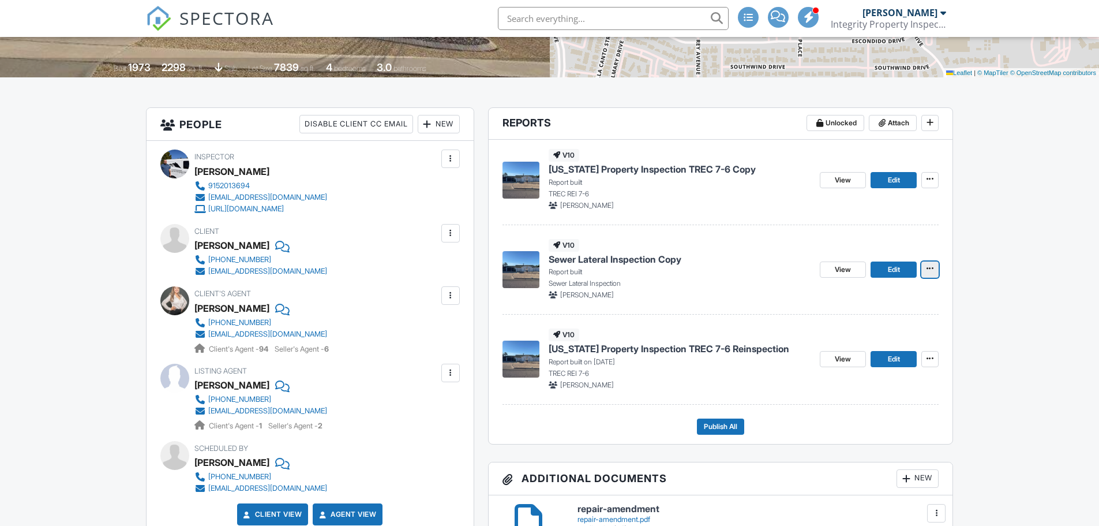
click at [929, 270] on icon at bounding box center [930, 268] width 7 height 8
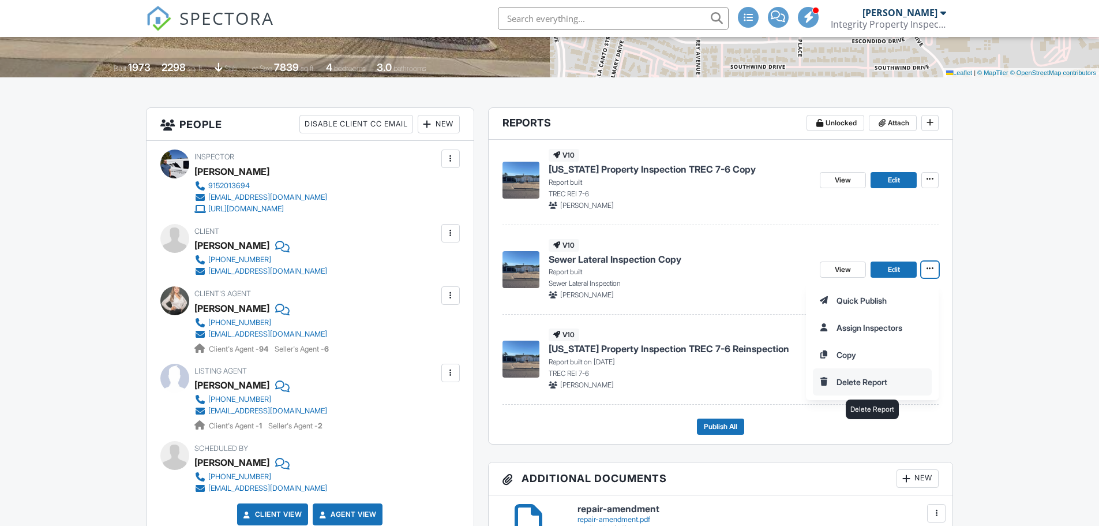
click at [860, 384] on input "Delete Report" at bounding box center [873, 382] width 118 height 26
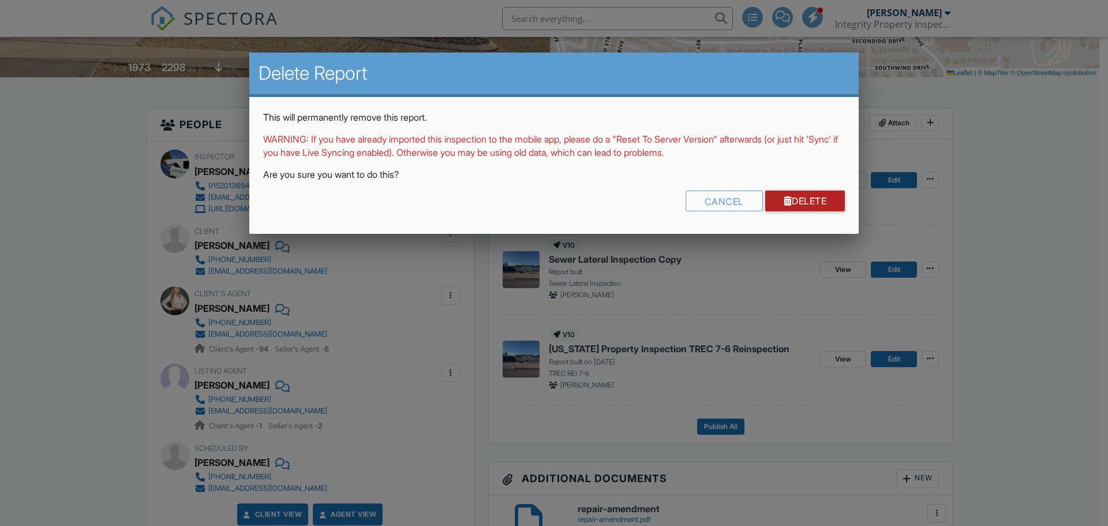
click at [796, 205] on link "Delete" at bounding box center [805, 200] width 80 height 21
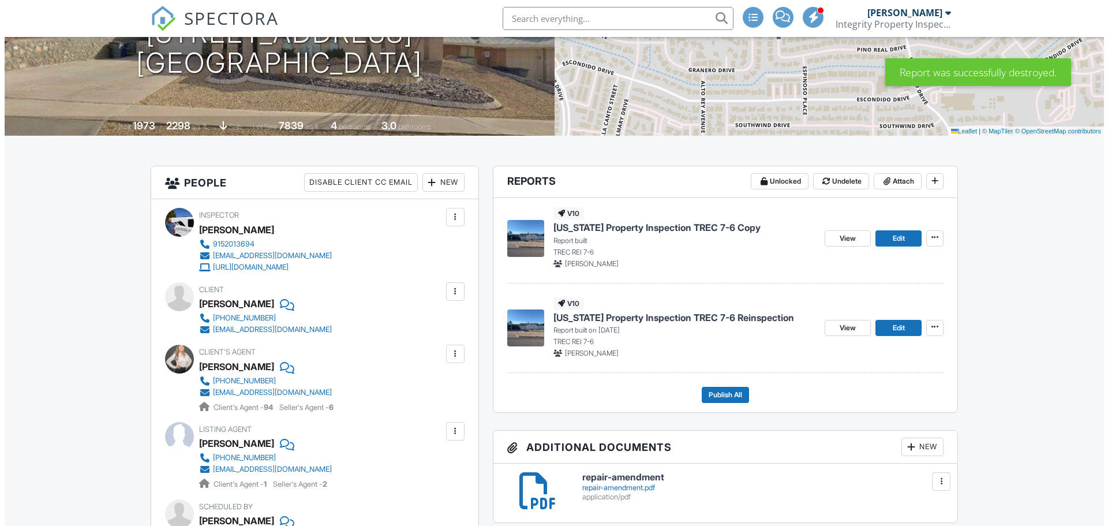
scroll to position [173, 0]
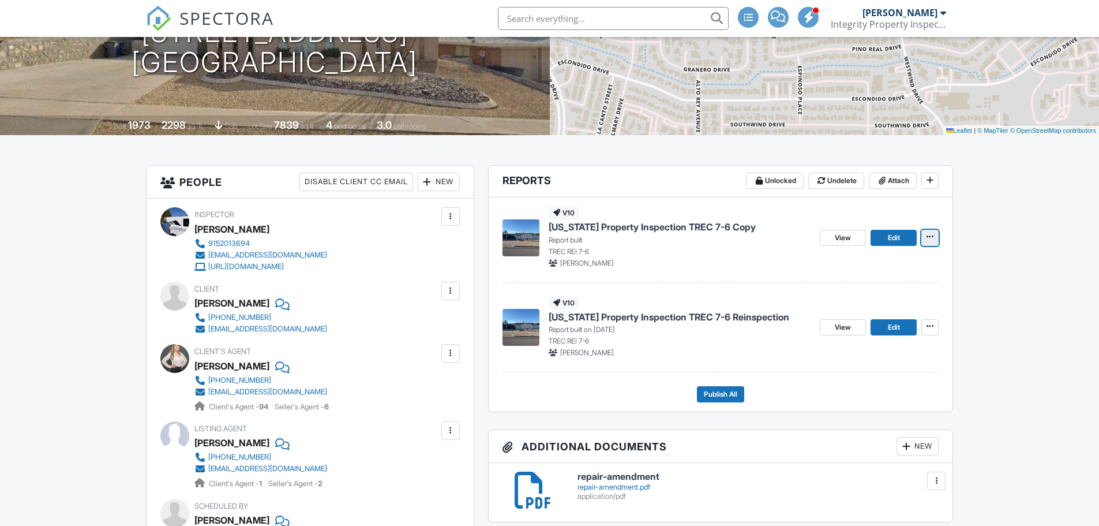
click at [930, 237] on icon at bounding box center [930, 237] width 7 height 8
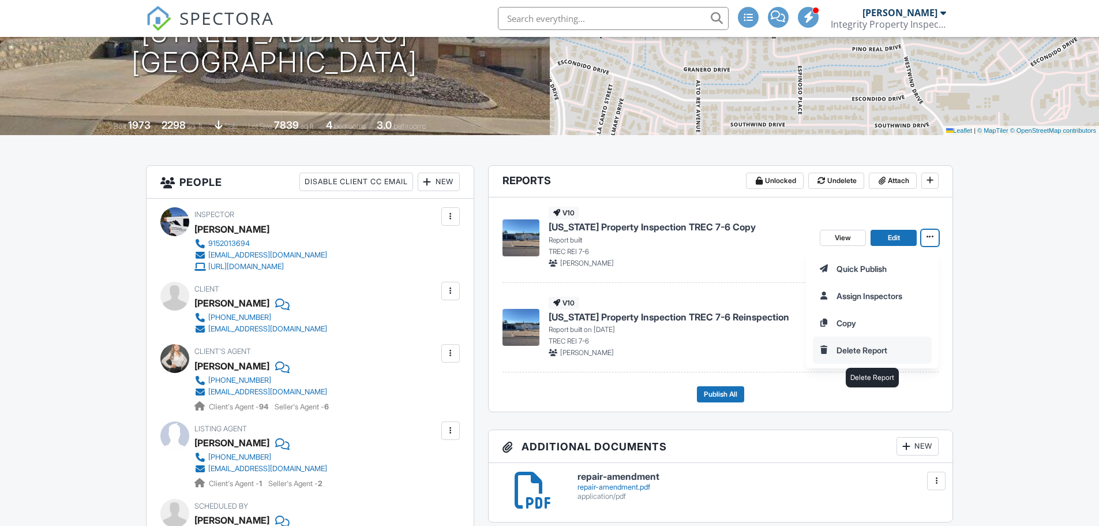
click at [869, 350] on input "Delete Report" at bounding box center [873, 350] width 118 height 26
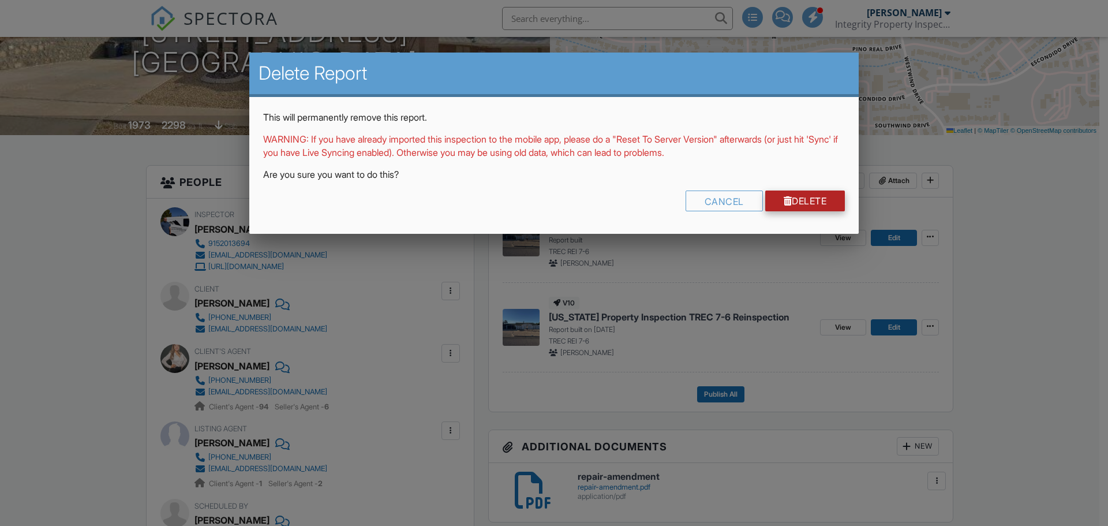
click at [814, 201] on link "Delete" at bounding box center [805, 200] width 80 height 21
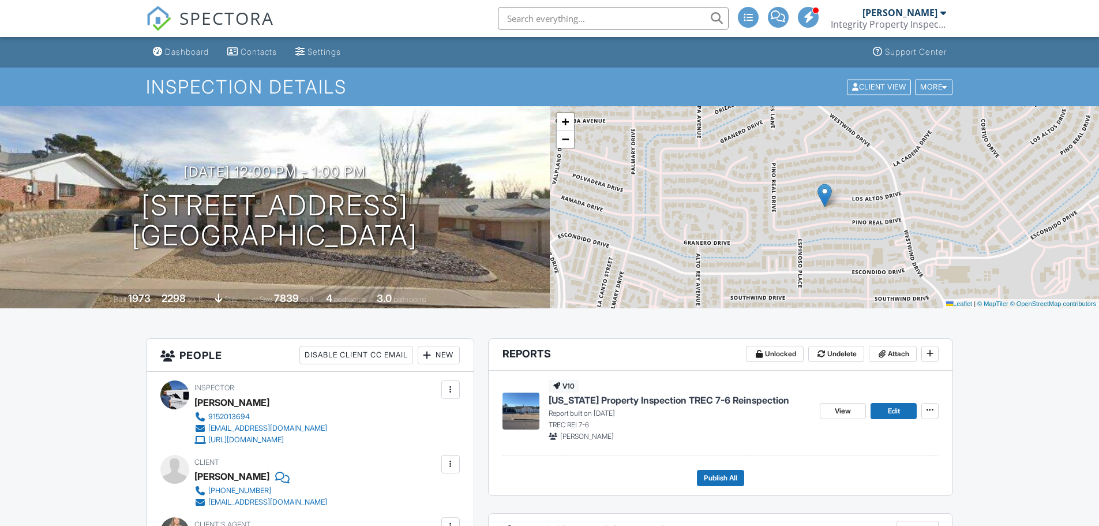
click at [190, 53] on div "Dashboard" at bounding box center [187, 52] width 44 height 10
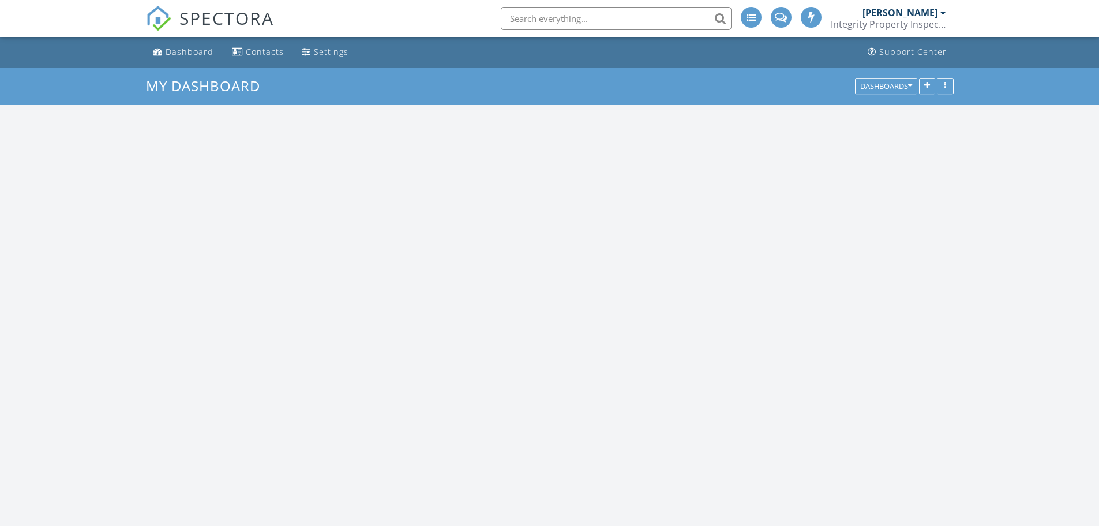
scroll to position [1068, 1117]
